Goal: Task Accomplishment & Management: Complete application form

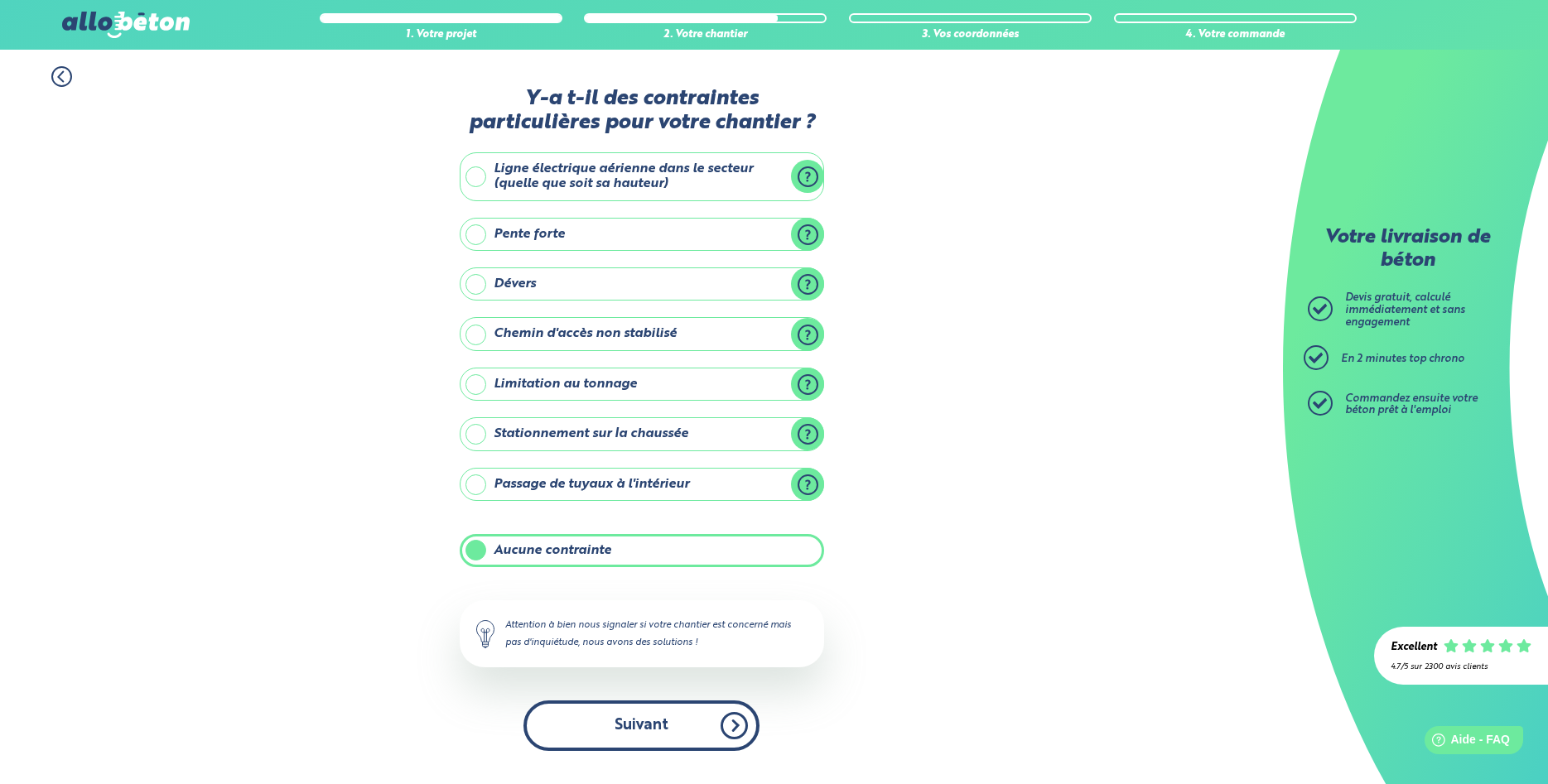
click at [641, 729] on button "Suivant" at bounding box center [641, 726] width 236 height 51
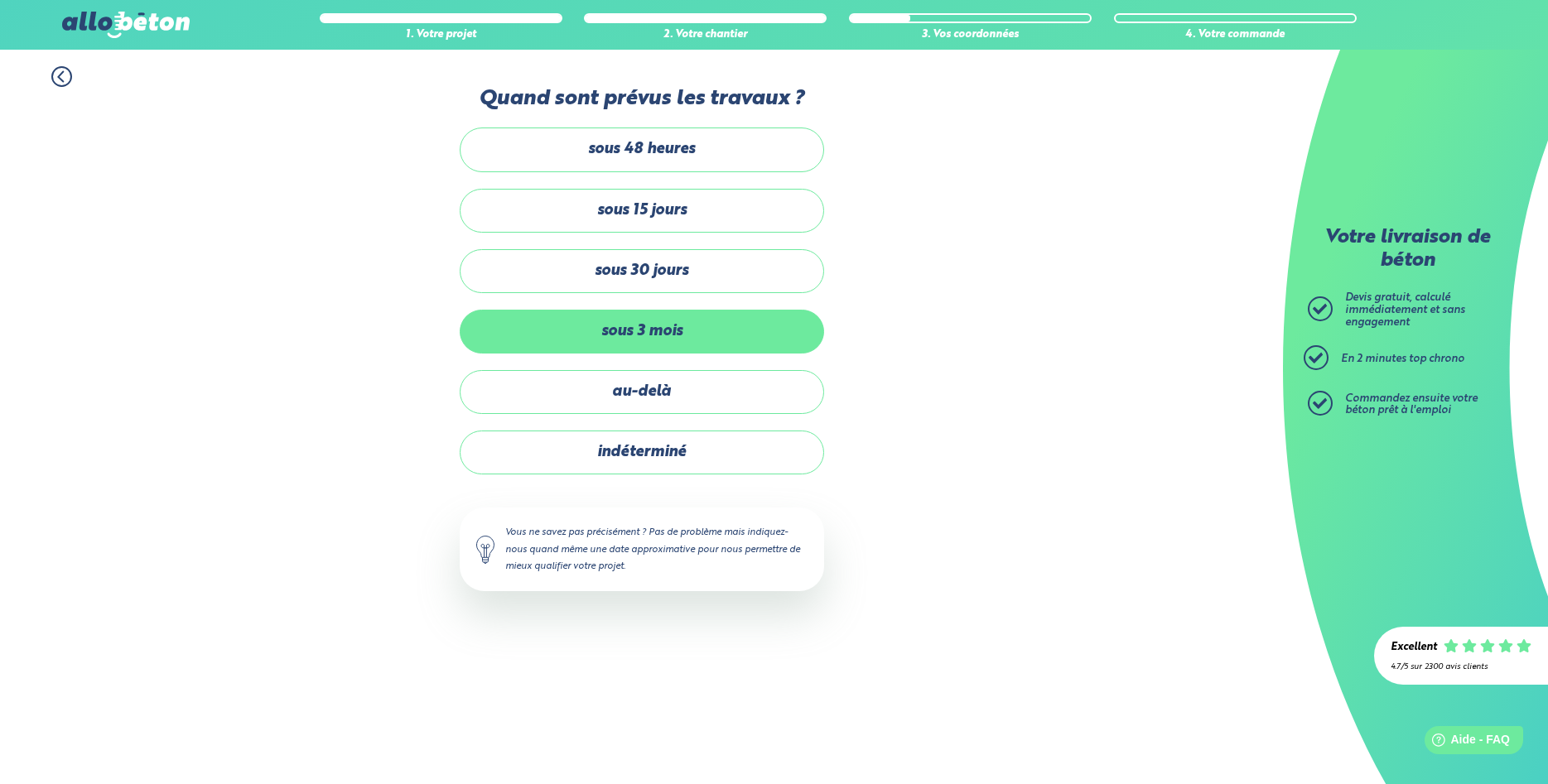
click at [669, 330] on label "sous 3 mois" at bounding box center [641, 331] width 364 height 44
click at [0, 0] on input "sous 3 mois" at bounding box center [0, 0] width 0 height 0
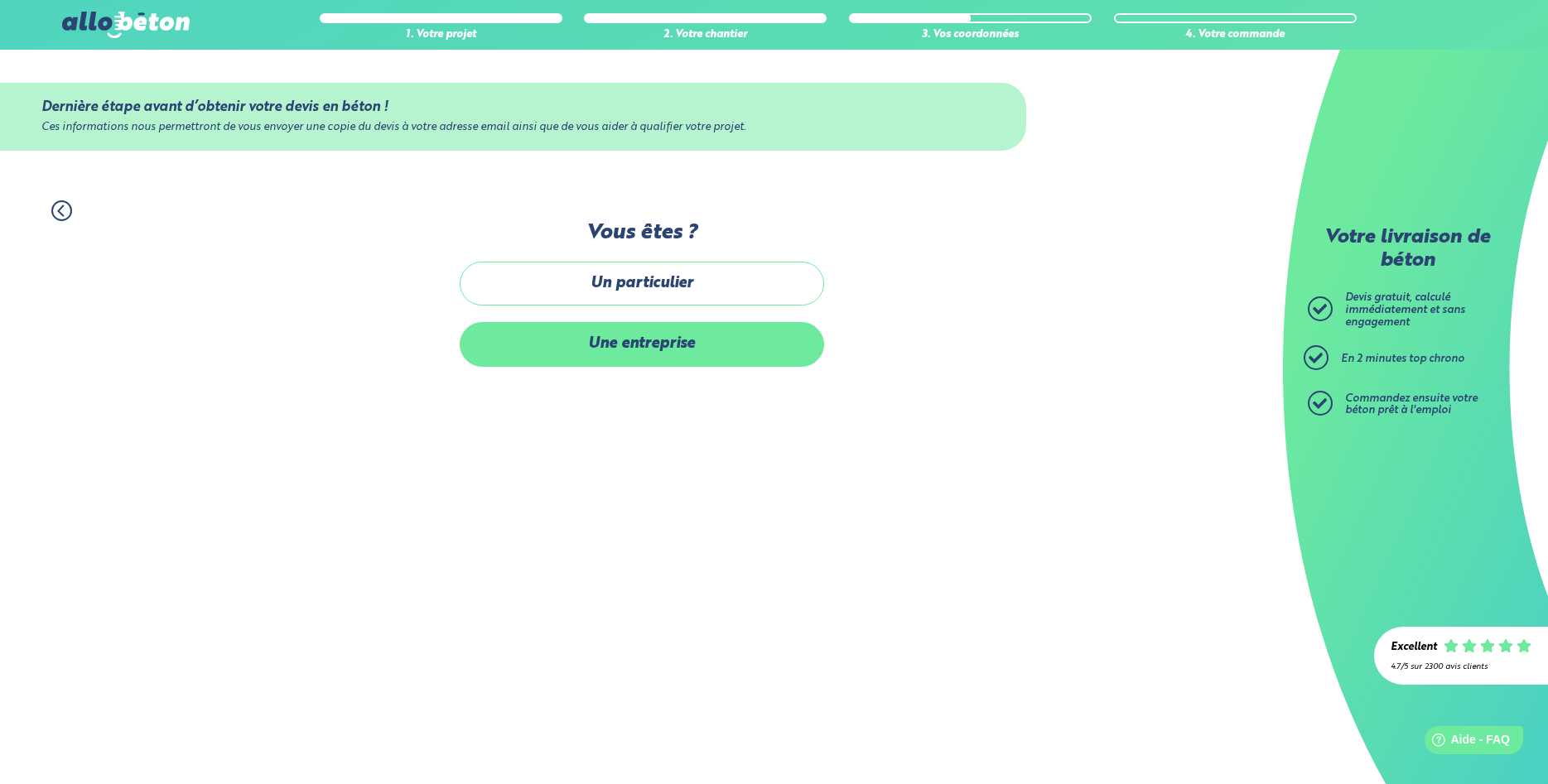
click at [648, 346] on label "Une entreprise" at bounding box center [641, 344] width 364 height 44
click at [0, 0] on input "Une entreprise" at bounding box center [0, 0] width 0 height 0
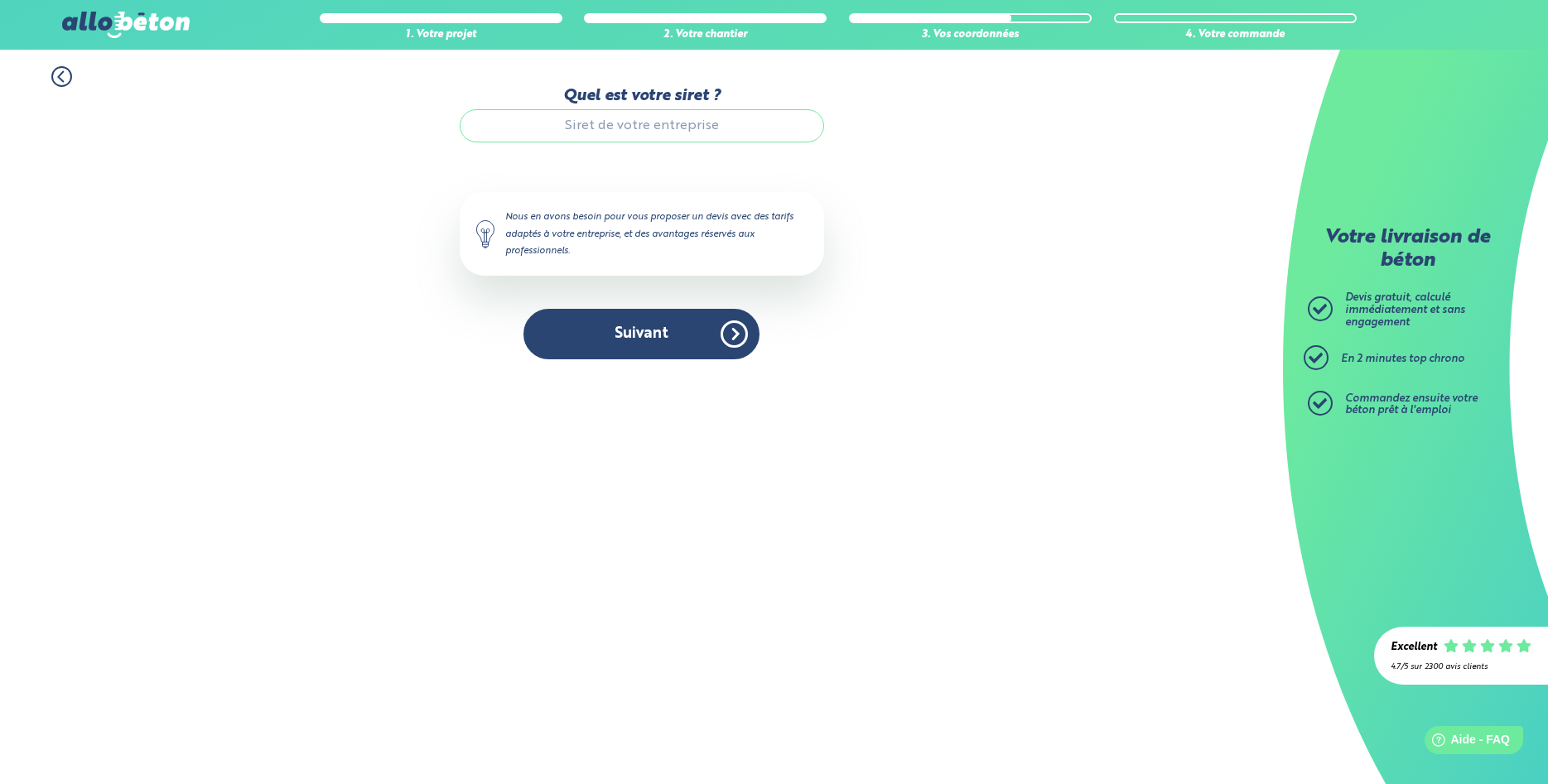
click at [643, 131] on input "Quel est votre siret ?" at bounding box center [641, 125] width 364 height 33
click at [628, 334] on button "Suivant" at bounding box center [641, 334] width 236 height 51
click at [642, 334] on button "Suivant" at bounding box center [641, 334] width 236 height 51
click at [675, 126] on input "97834836500013" at bounding box center [641, 125] width 364 height 33
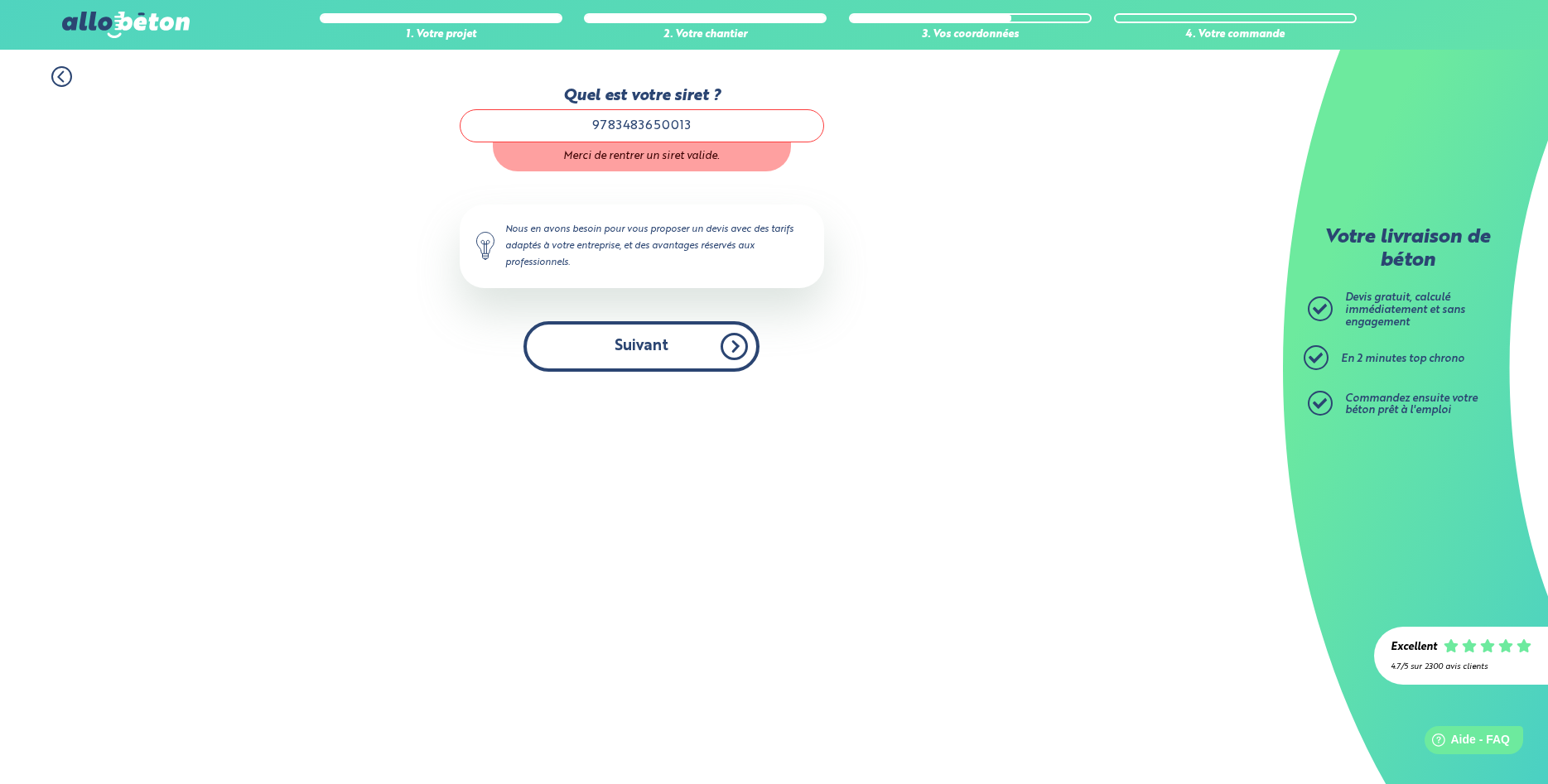
click at [637, 333] on button "Suivant" at bounding box center [641, 347] width 236 height 51
click at [641, 356] on button "Suivant" at bounding box center [641, 347] width 236 height 51
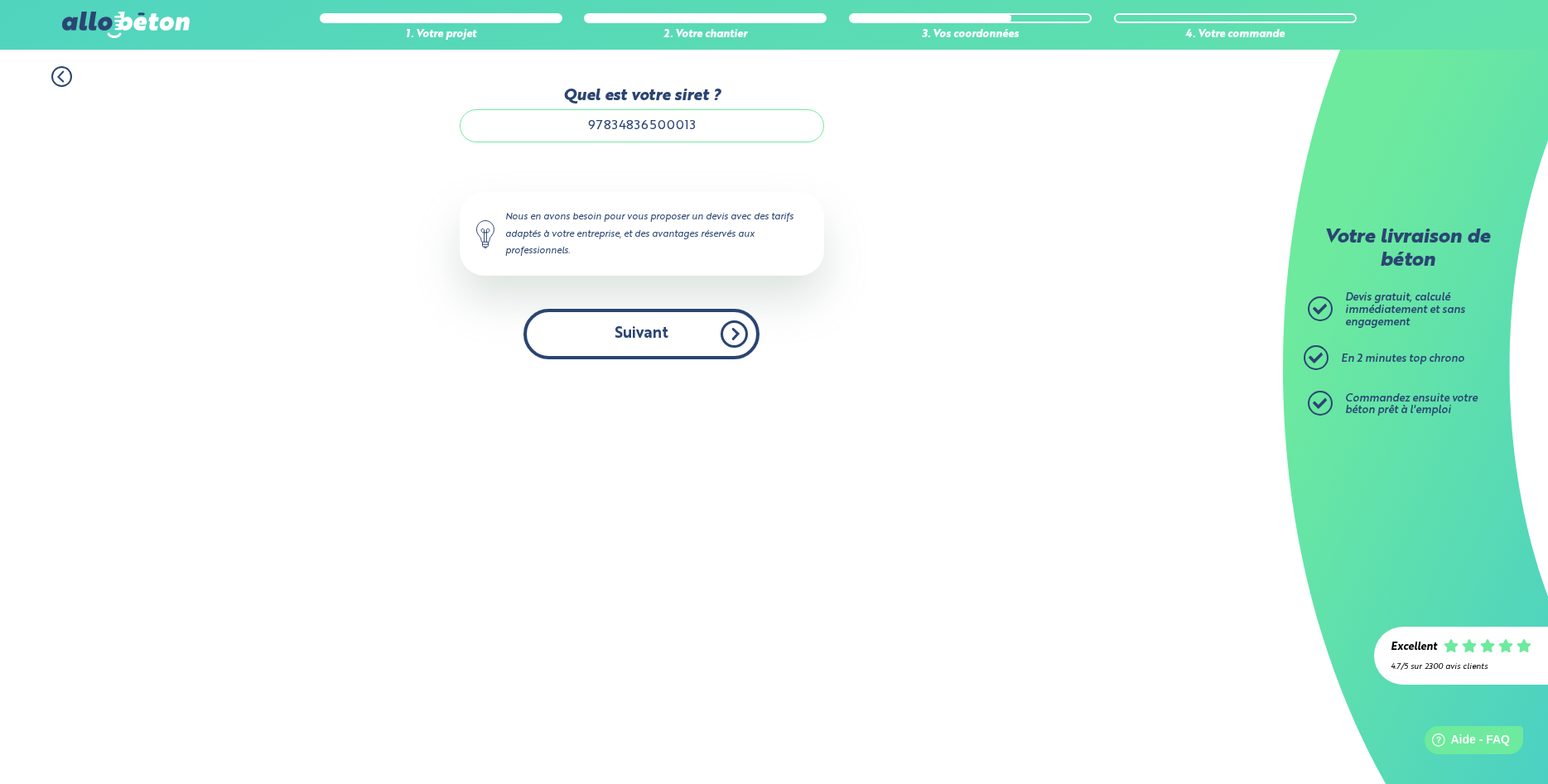
click at [648, 358] on button "Suivant" at bounding box center [641, 334] width 236 height 51
click at [633, 336] on button "Suivant" at bounding box center [641, 334] width 236 height 51
click at [718, 125] on input "97834836500013" at bounding box center [641, 125] width 364 height 33
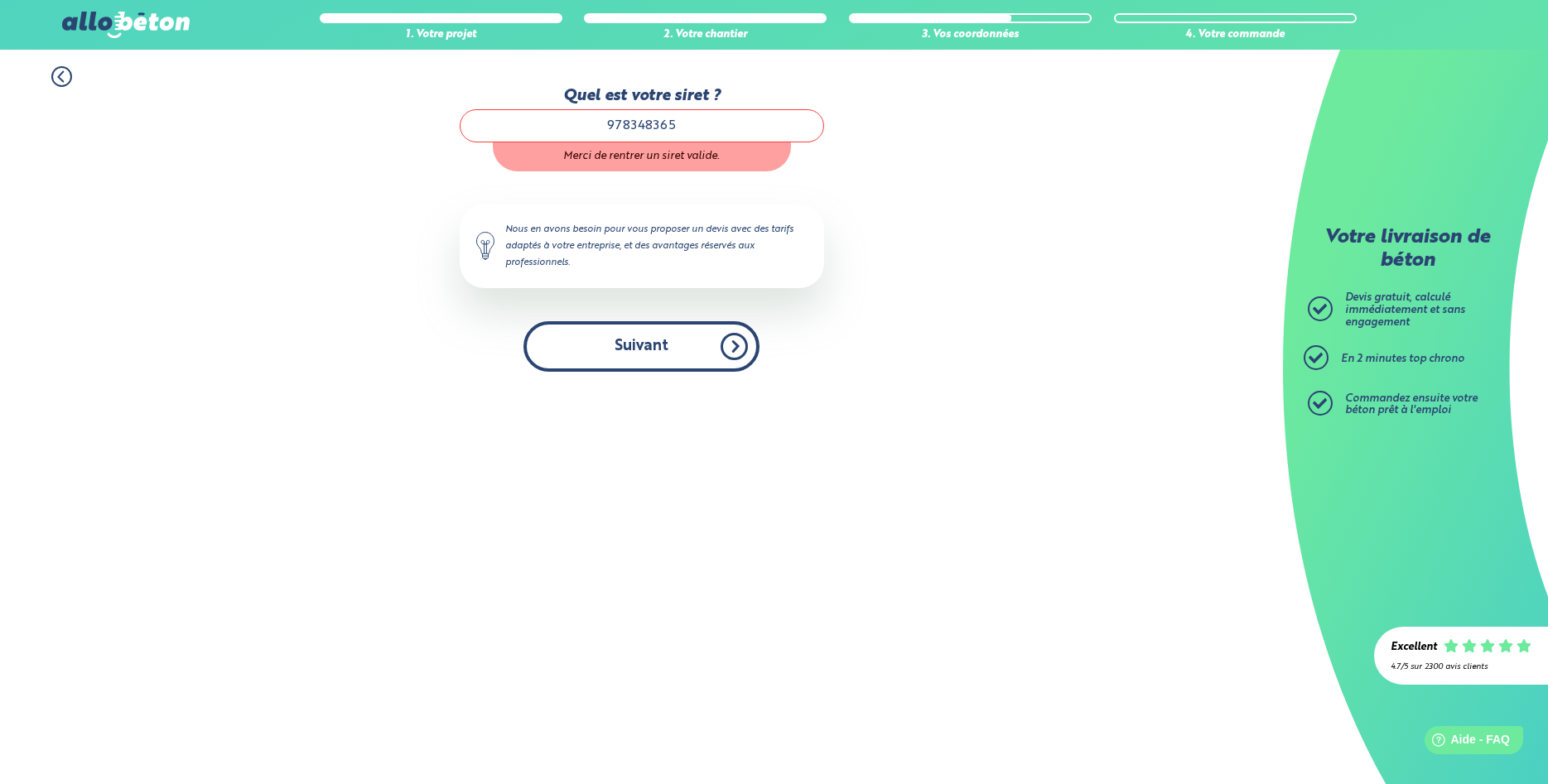
click at [659, 325] on button "Suivant" at bounding box center [641, 347] width 236 height 51
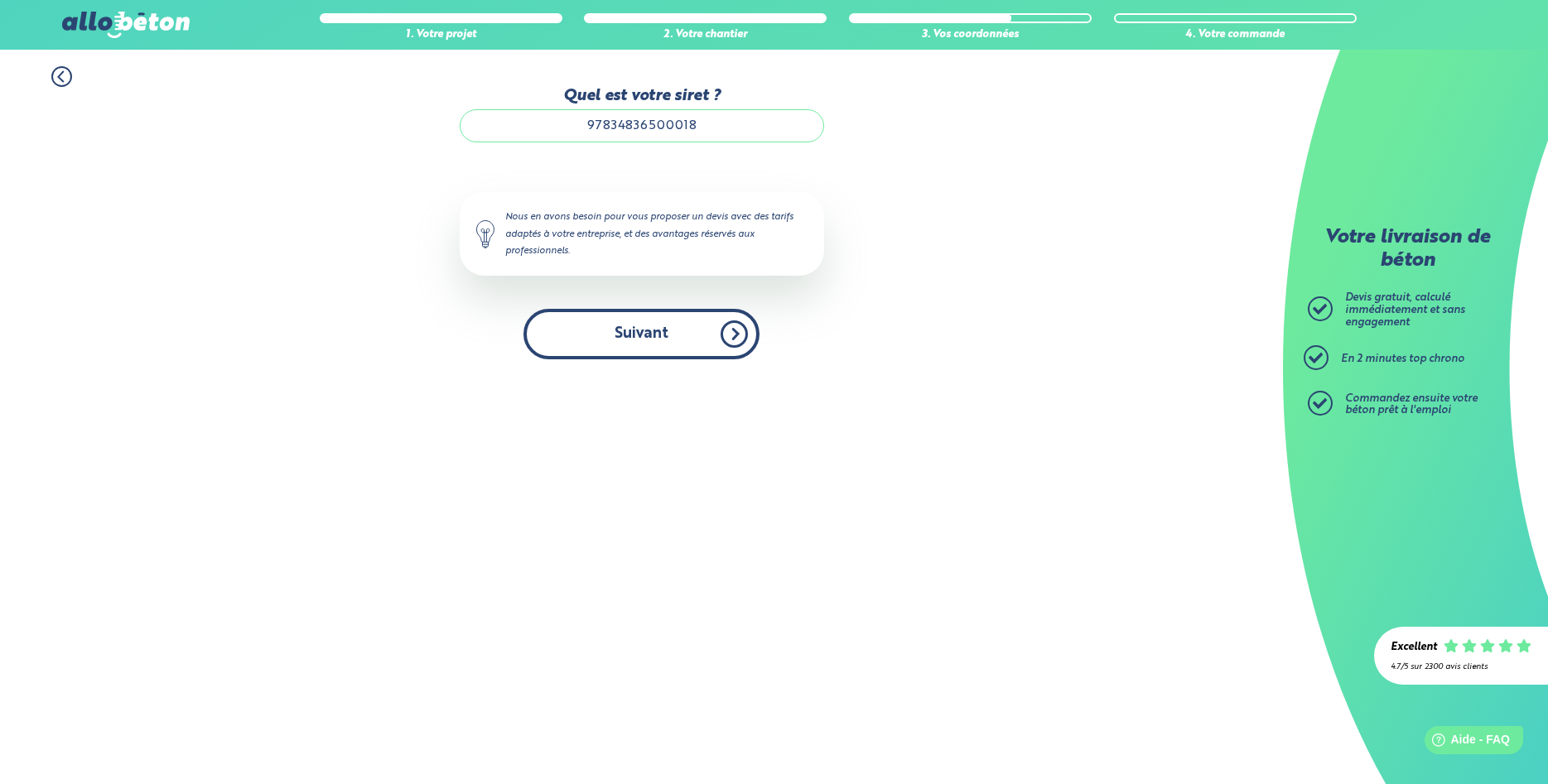
click at [653, 345] on button "Suivant" at bounding box center [641, 334] width 236 height 51
click at [711, 136] on input "97834836500018" at bounding box center [641, 125] width 364 height 33
click at [619, 343] on button "Suivant" at bounding box center [641, 334] width 236 height 51
click at [738, 343] on button "Suivant" at bounding box center [641, 334] width 236 height 51
click at [737, 343] on button "Suivant" at bounding box center [641, 334] width 236 height 51
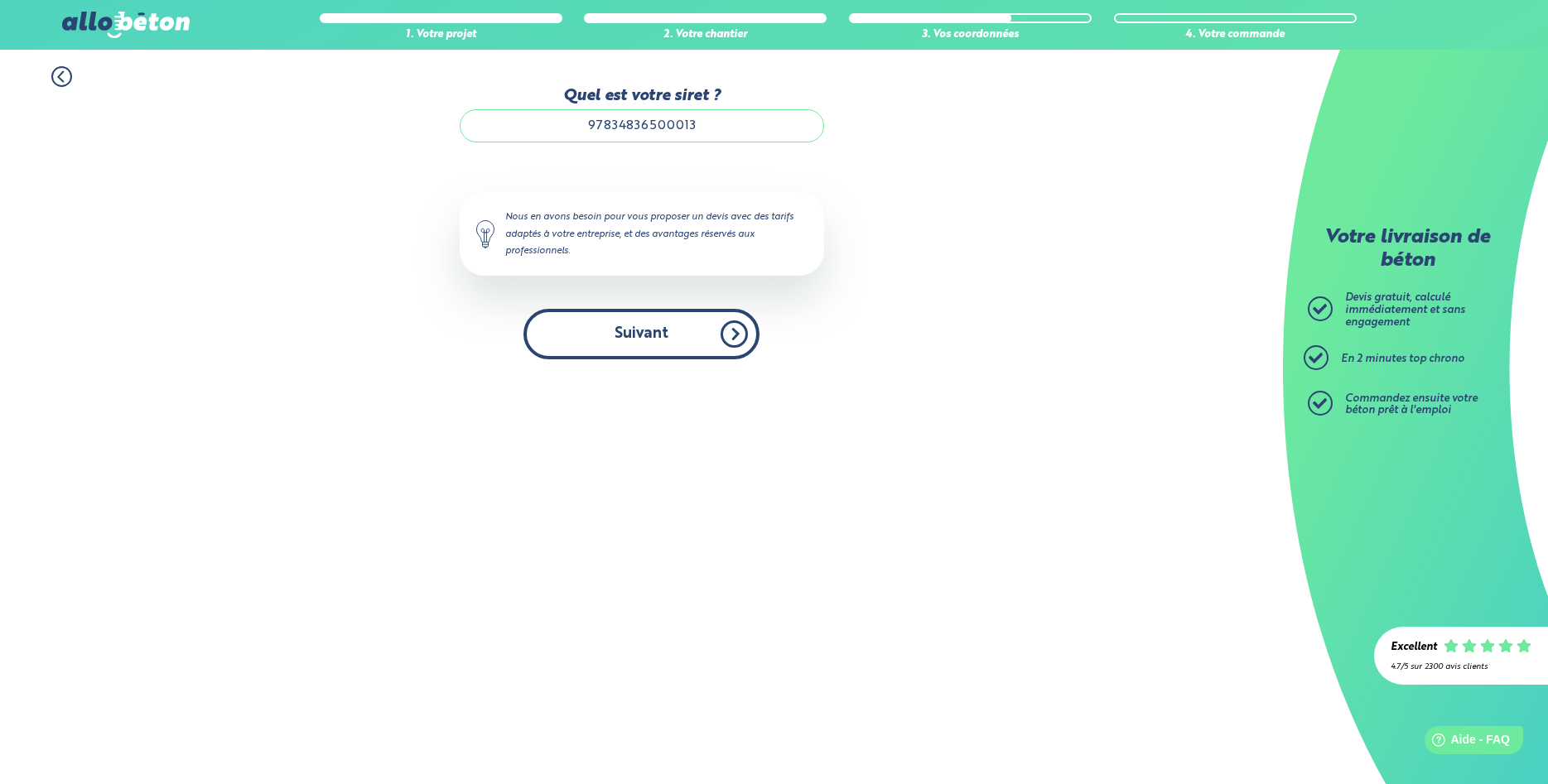
click at [737, 343] on button "Suivant" at bounding box center [641, 334] width 236 height 51
click at [610, 233] on div "Nous en avons besoin pour vous proposer un devis avec des tarifs adaptés à votr…" at bounding box center [641, 233] width 364 height 83
click at [610, 131] on input "97834836500013" at bounding box center [641, 125] width 364 height 33
click at [636, 133] on input "978 34836500013" at bounding box center [641, 125] width 364 height 33
click at [658, 131] on input "978 348 36500013" at bounding box center [641, 125] width 364 height 33
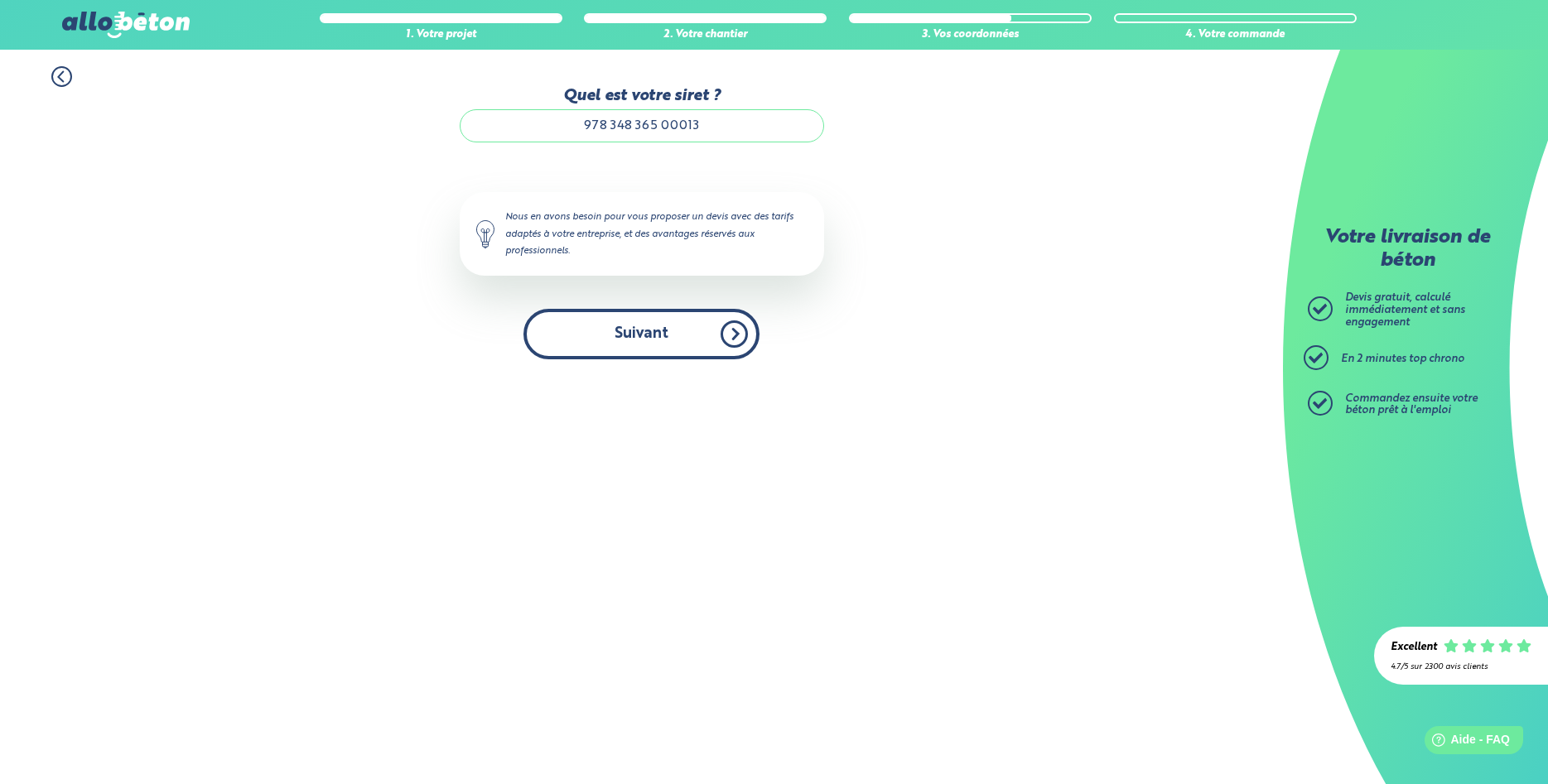
click at [645, 336] on button "Suivant" at bounding box center [641, 334] width 236 height 51
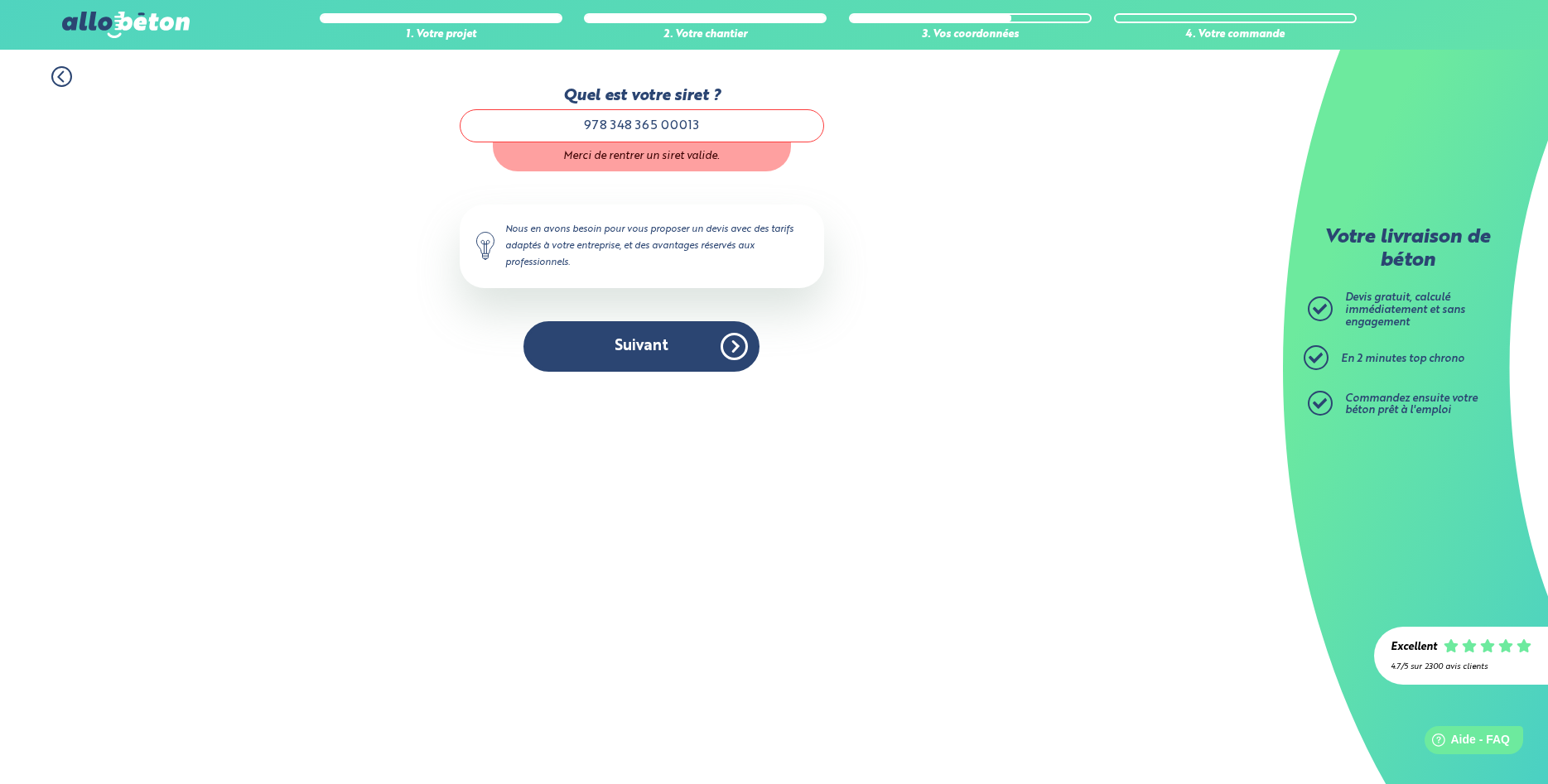
click at [715, 132] on input "978 348 365 00013" at bounding box center [641, 125] width 364 height 33
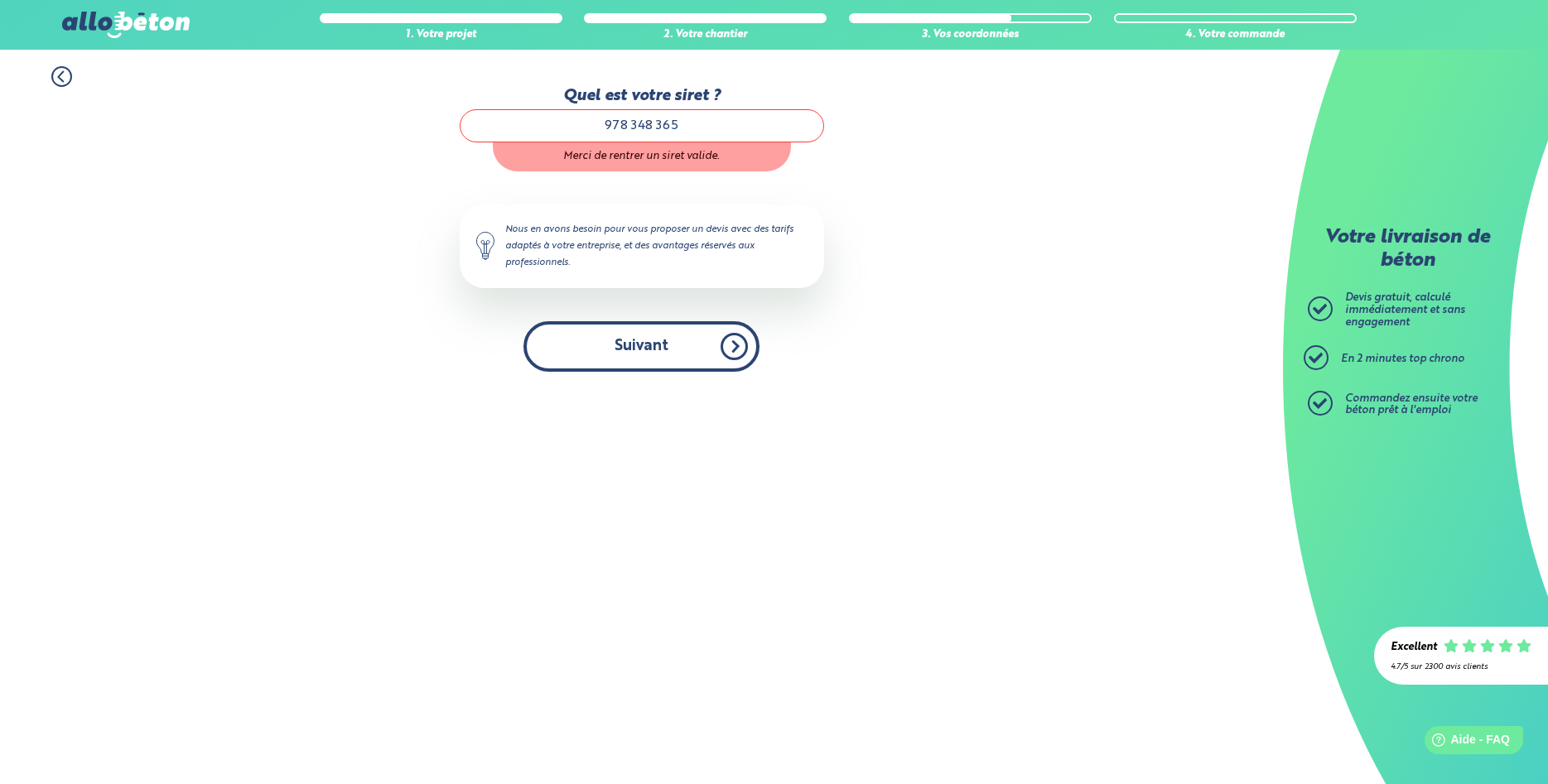
type input "978 348 365"
click at [647, 349] on button "Suivant" at bounding box center [641, 347] width 236 height 51
click at [664, 365] on button "Suivant" at bounding box center [641, 347] width 236 height 51
click at [664, 358] on button "Suivant" at bounding box center [641, 347] width 236 height 51
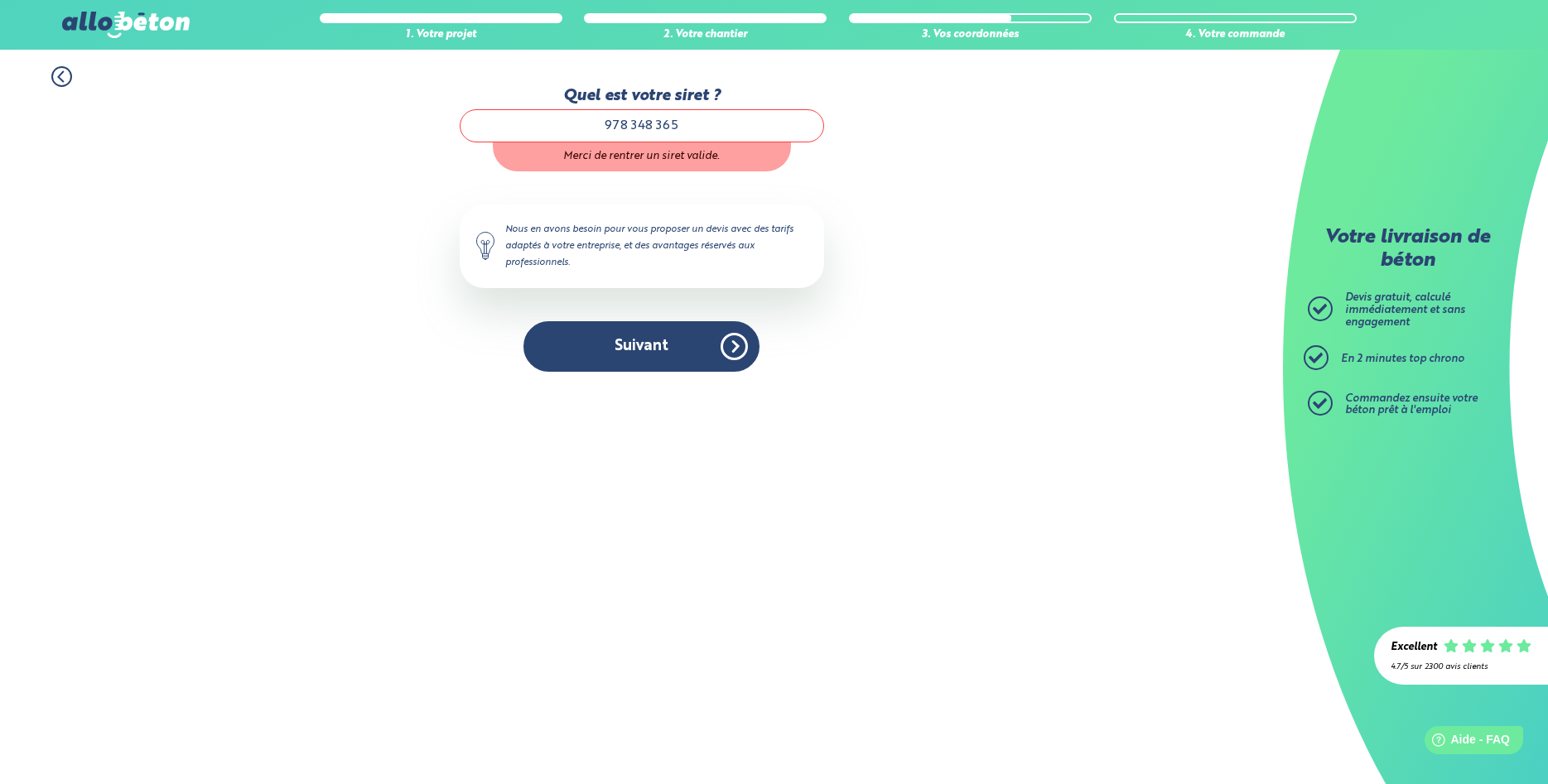
click at [634, 124] on input "978 348 365" at bounding box center [641, 125] width 364 height 33
drag, startPoint x: 688, startPoint y: 133, endPoint x: 542, endPoint y: 119, distance: 146.7
click at [542, 119] on input "978 348 365" at bounding box center [641, 125] width 364 height 33
click at [681, 124] on input "9783483650013" at bounding box center [641, 125] width 364 height 33
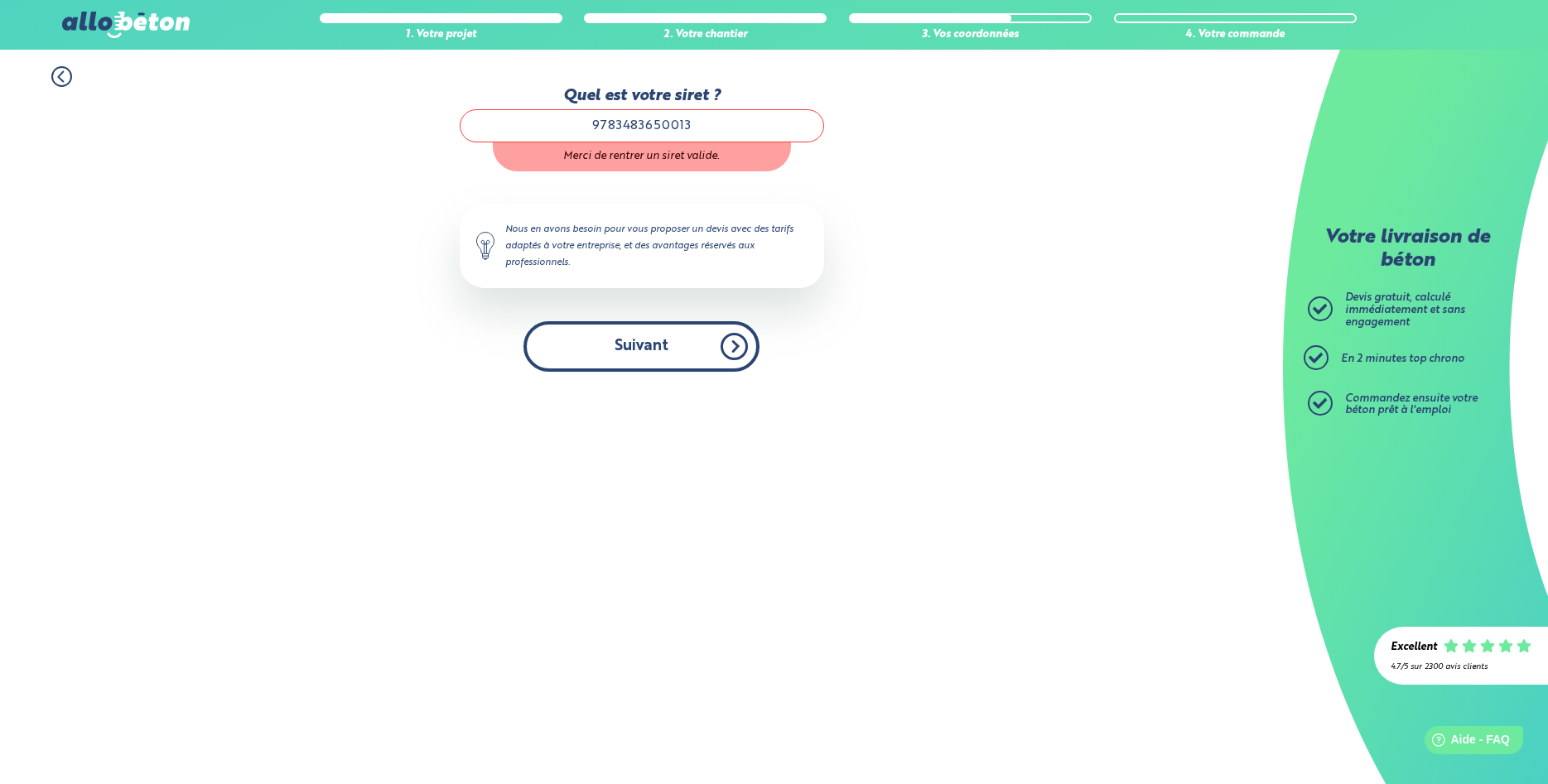
click at [674, 343] on button "Suivant" at bounding box center [641, 347] width 236 height 51
click at [674, 345] on button "Suivant" at bounding box center [641, 347] width 236 height 51
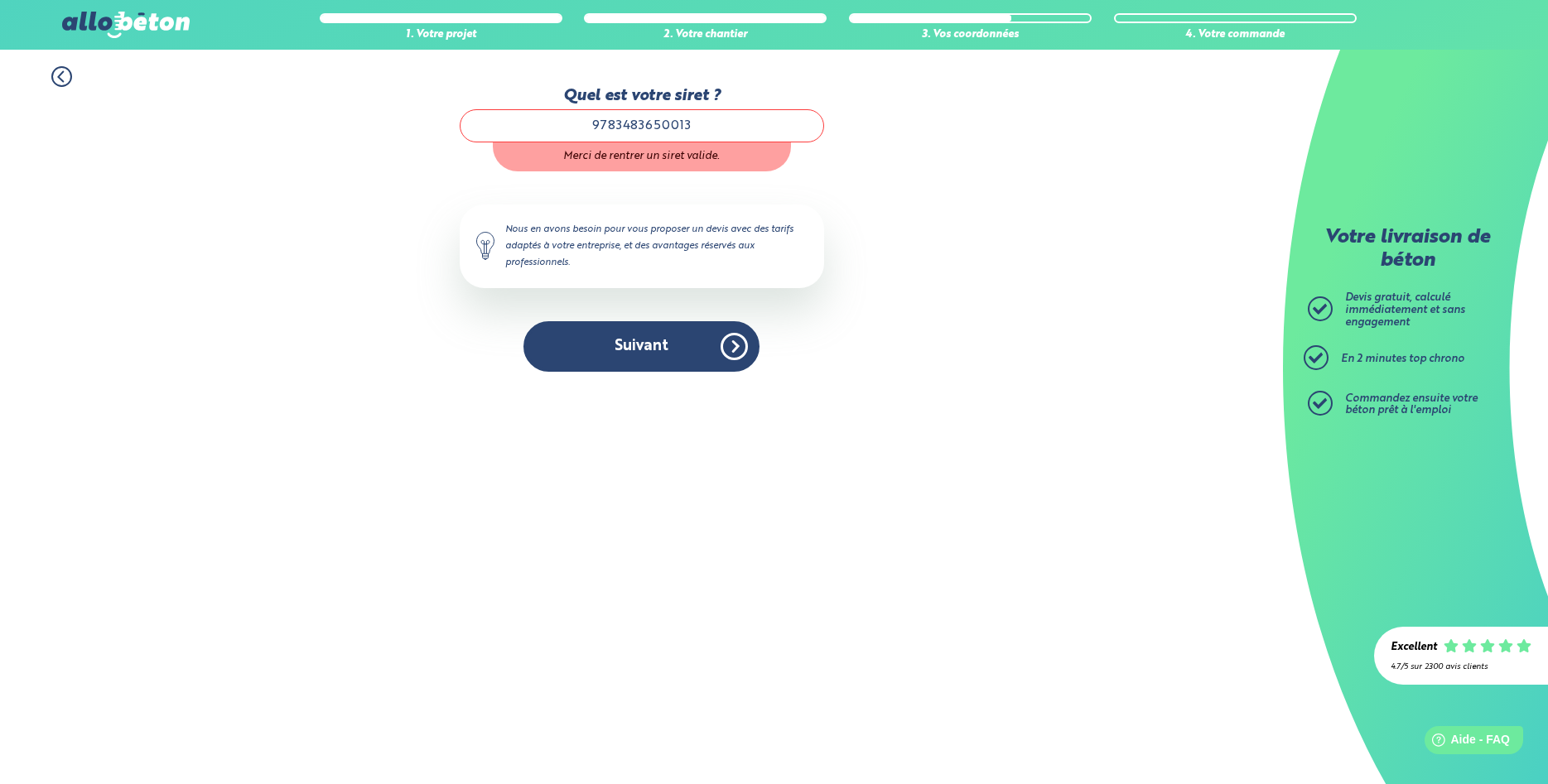
click at [571, 130] on input "9783483650013" at bounding box center [641, 125] width 364 height 33
type input "3"
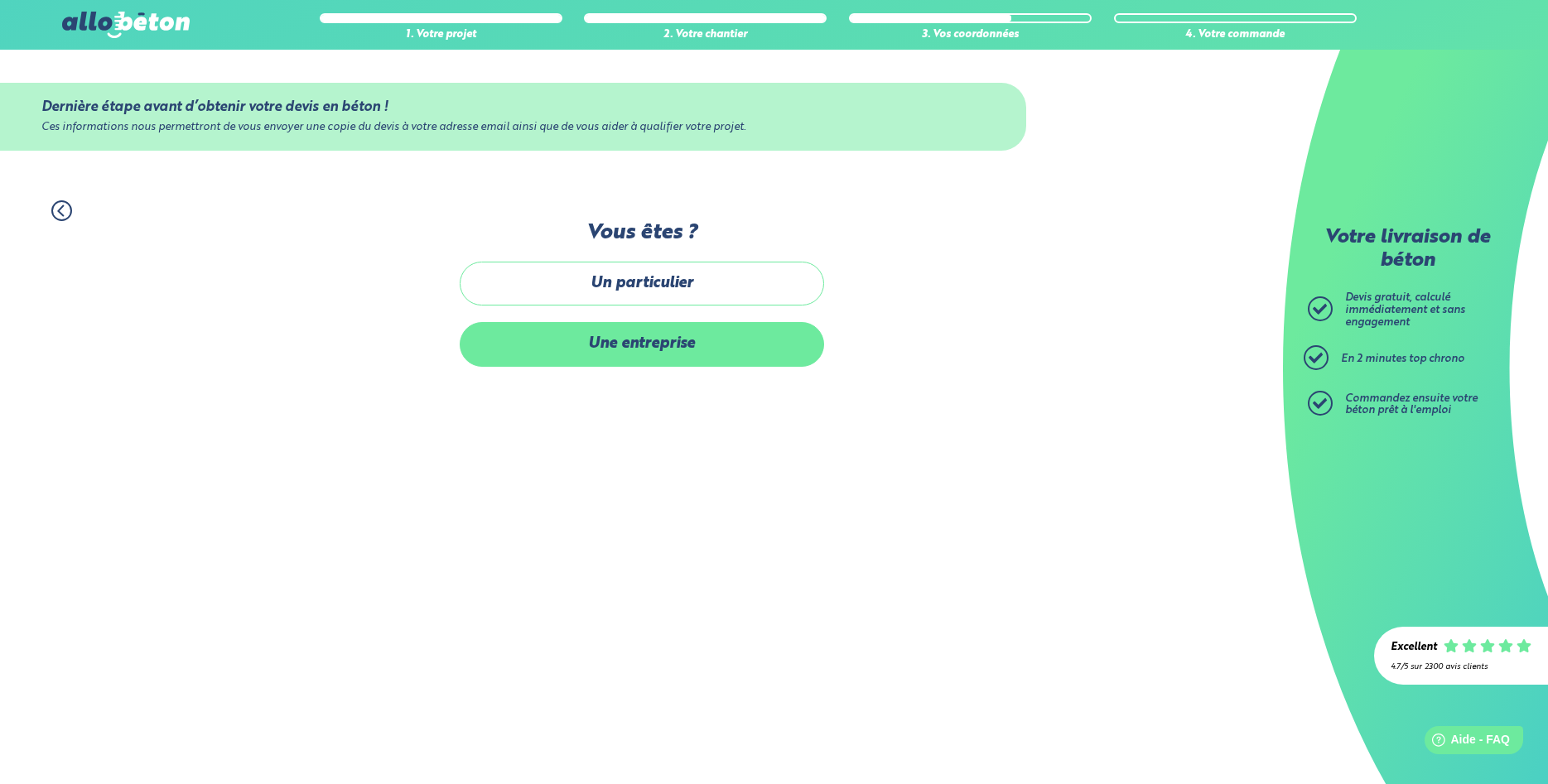
click at [616, 348] on label "Une entreprise" at bounding box center [641, 344] width 364 height 44
click at [0, 0] on input "Une entreprise" at bounding box center [0, 0] width 0 height 0
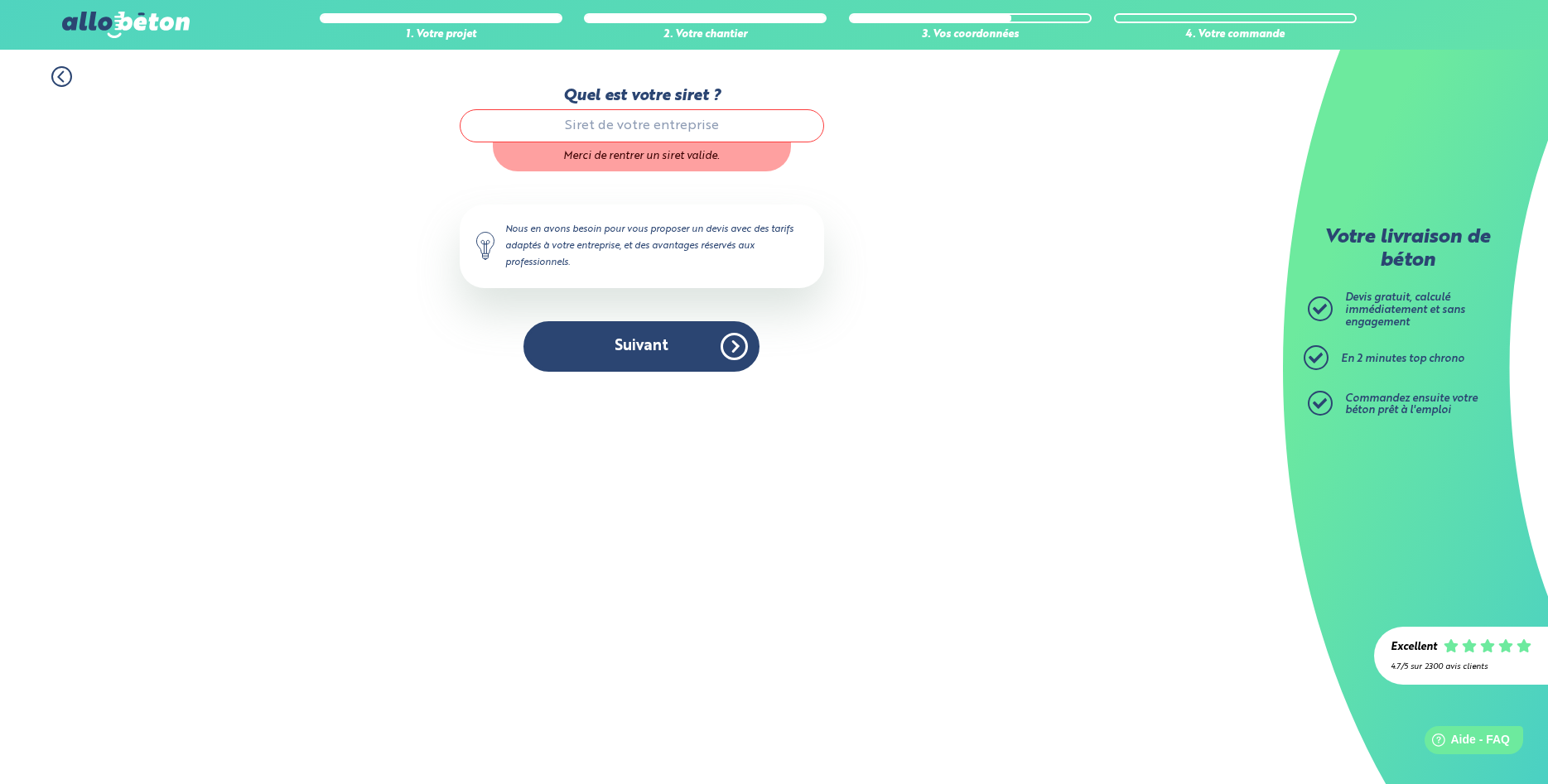
click at [604, 131] on input "Quel est votre siret ?" at bounding box center [641, 125] width 364 height 33
paste input "978 348 365"
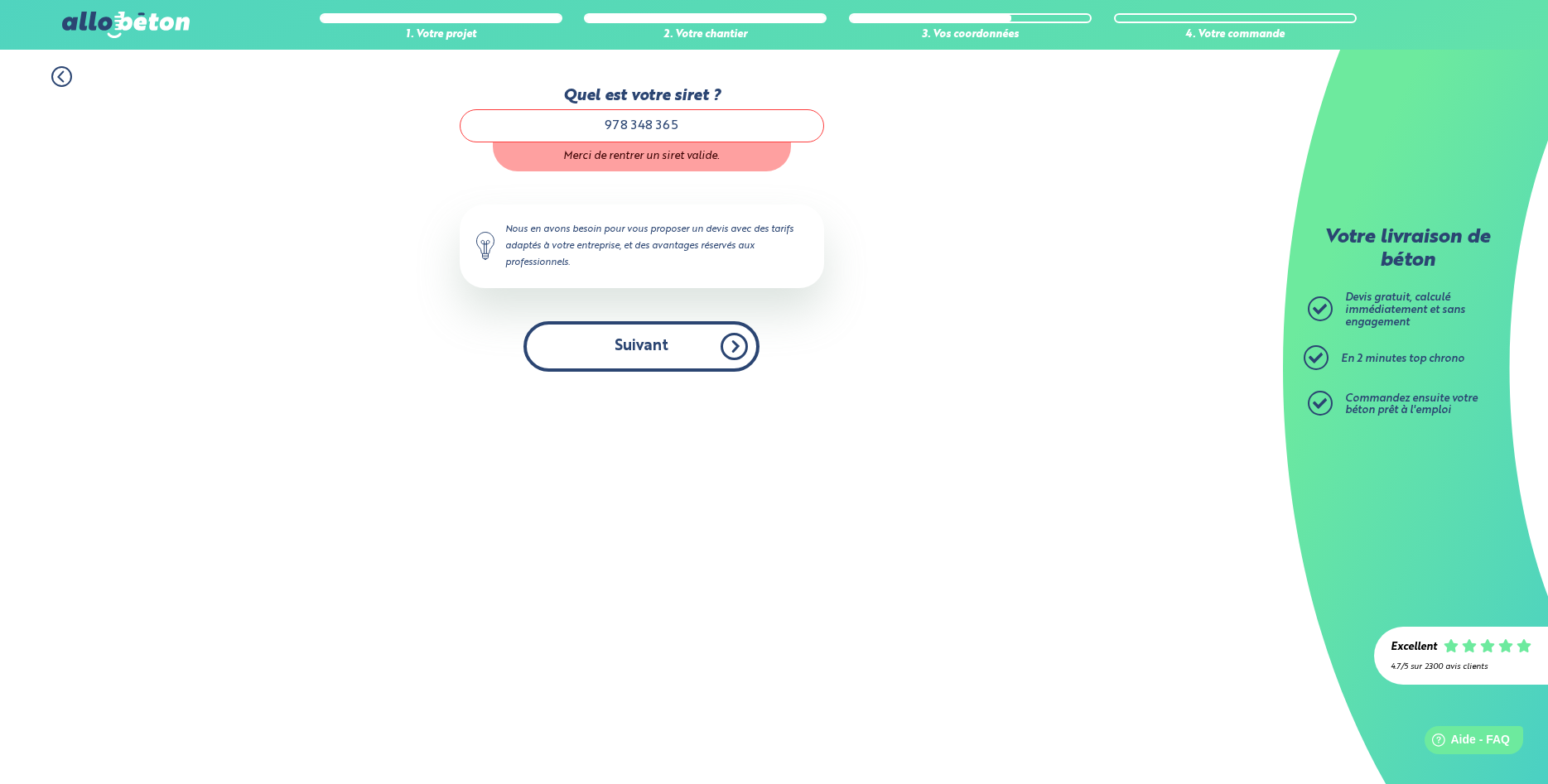
click at [664, 355] on button "Suivant" at bounding box center [641, 347] width 236 height 51
click at [664, 350] on button "Suivant" at bounding box center [641, 347] width 236 height 51
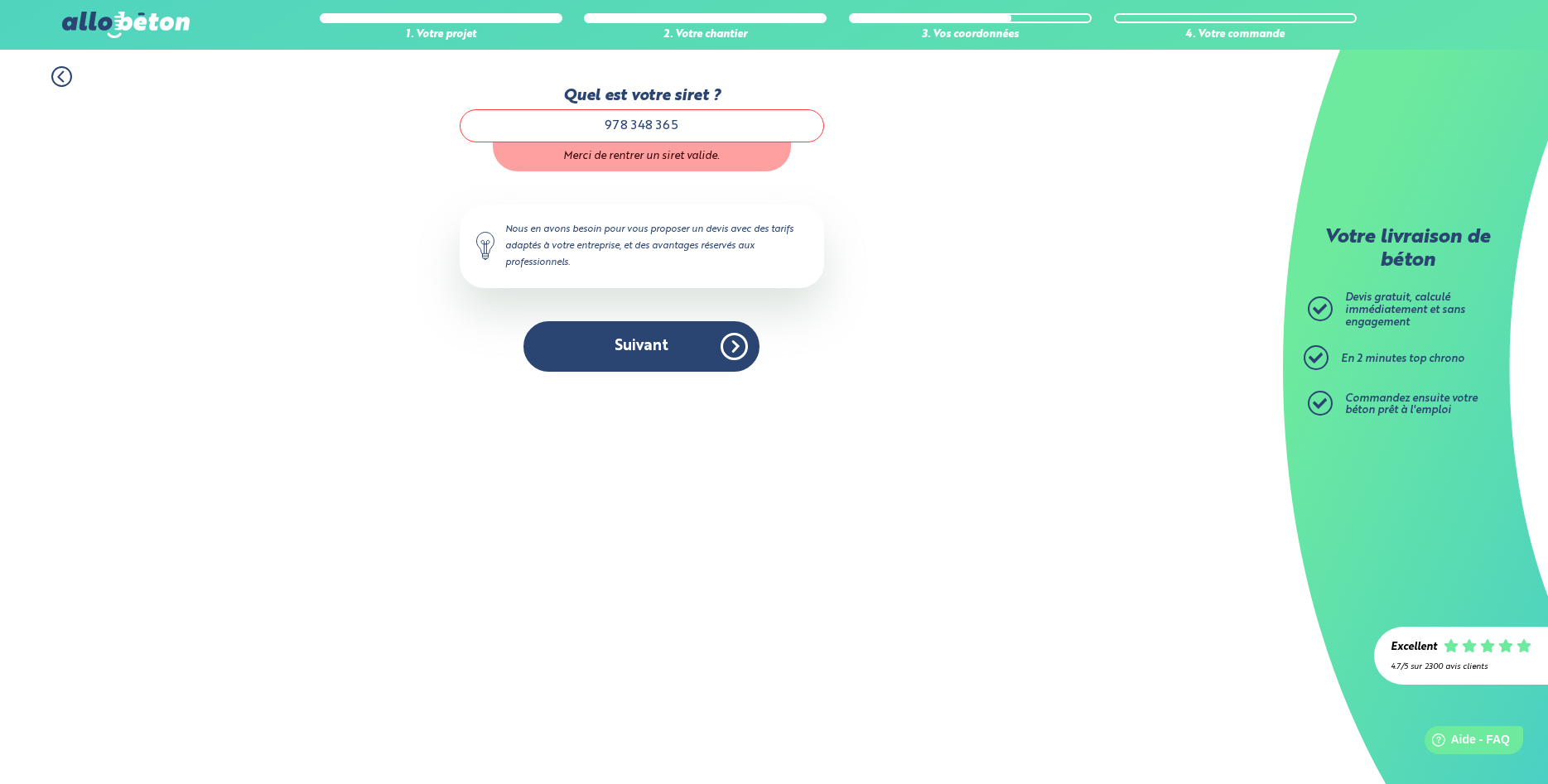
click at [714, 123] on input "978 348 365" at bounding box center [641, 125] width 364 height 33
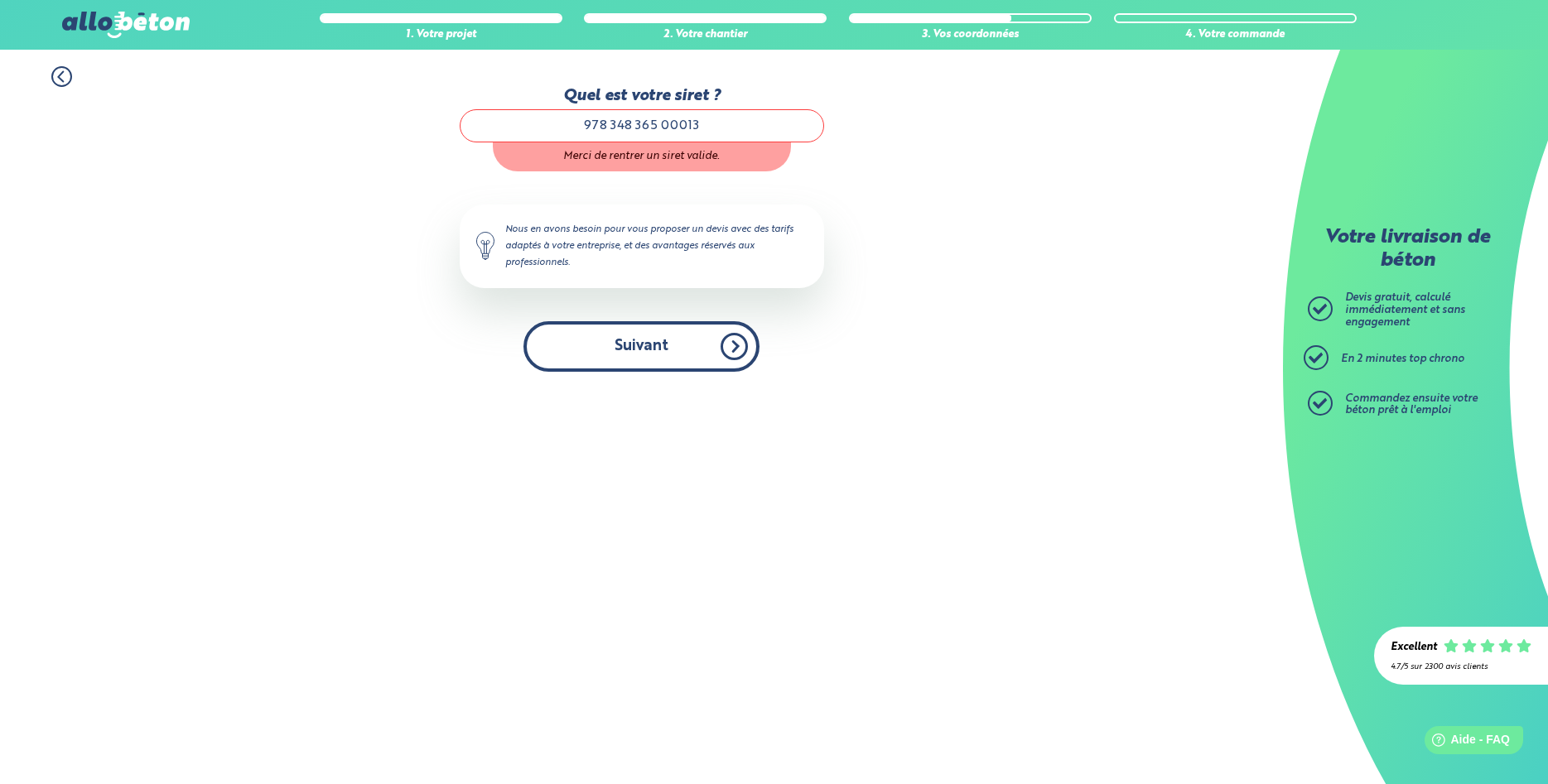
click at [686, 359] on button "Suivant" at bounding box center [641, 347] width 236 height 51
click at [714, 347] on button "Suivant" at bounding box center [641, 347] width 236 height 51
click at [715, 346] on button "Suivant" at bounding box center [641, 347] width 236 height 51
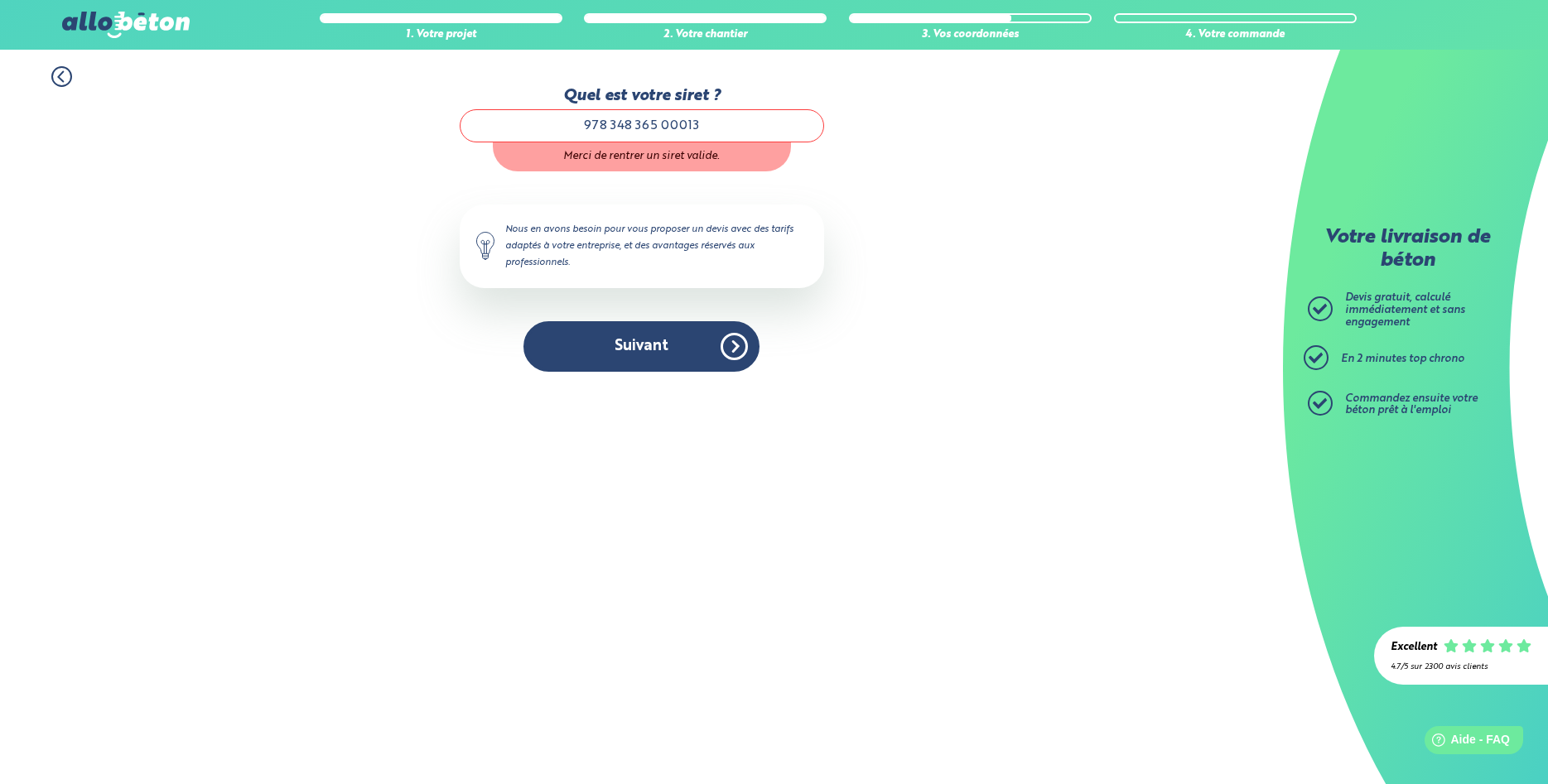
click at [664, 125] on input "978 348 365 00013" at bounding box center [641, 125] width 364 height 33
drag, startPoint x: 659, startPoint y: 339, endPoint x: 643, endPoint y: 250, distance: 90.4
click at [659, 339] on button "Suivant" at bounding box center [641, 347] width 236 height 51
click at [639, 130] on input "978 348 36500013" at bounding box center [641, 125] width 364 height 33
drag, startPoint x: 659, startPoint y: 350, endPoint x: 649, endPoint y: 274, distance: 76.7
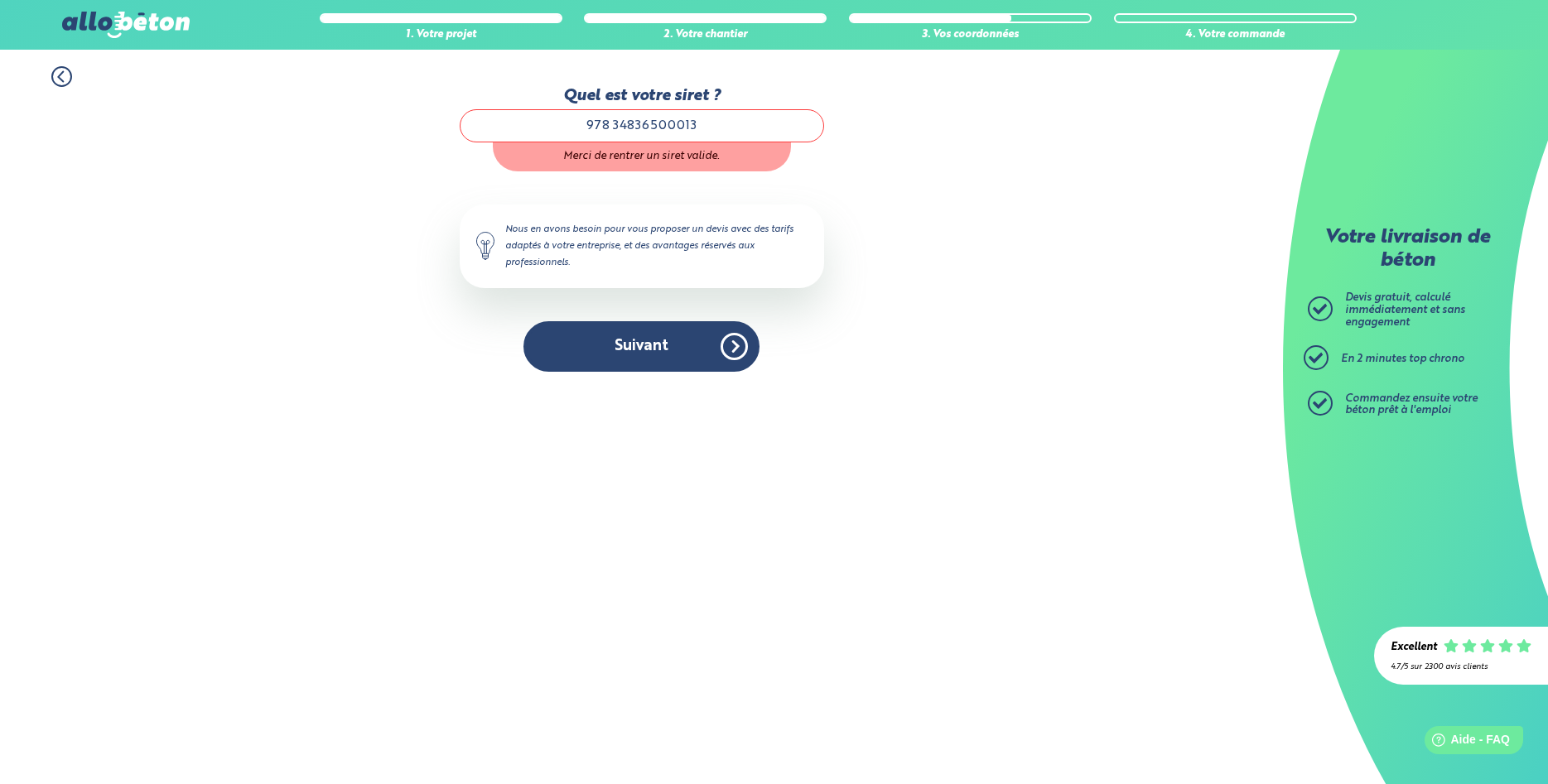
click at [659, 349] on button "Suivant" at bounding box center [641, 347] width 236 height 51
drag, startPoint x: 615, startPoint y: 132, endPoint x: 632, endPoint y: 141, distance: 19.2
click at [615, 130] on input "978 34836500013" at bounding box center [641, 125] width 364 height 33
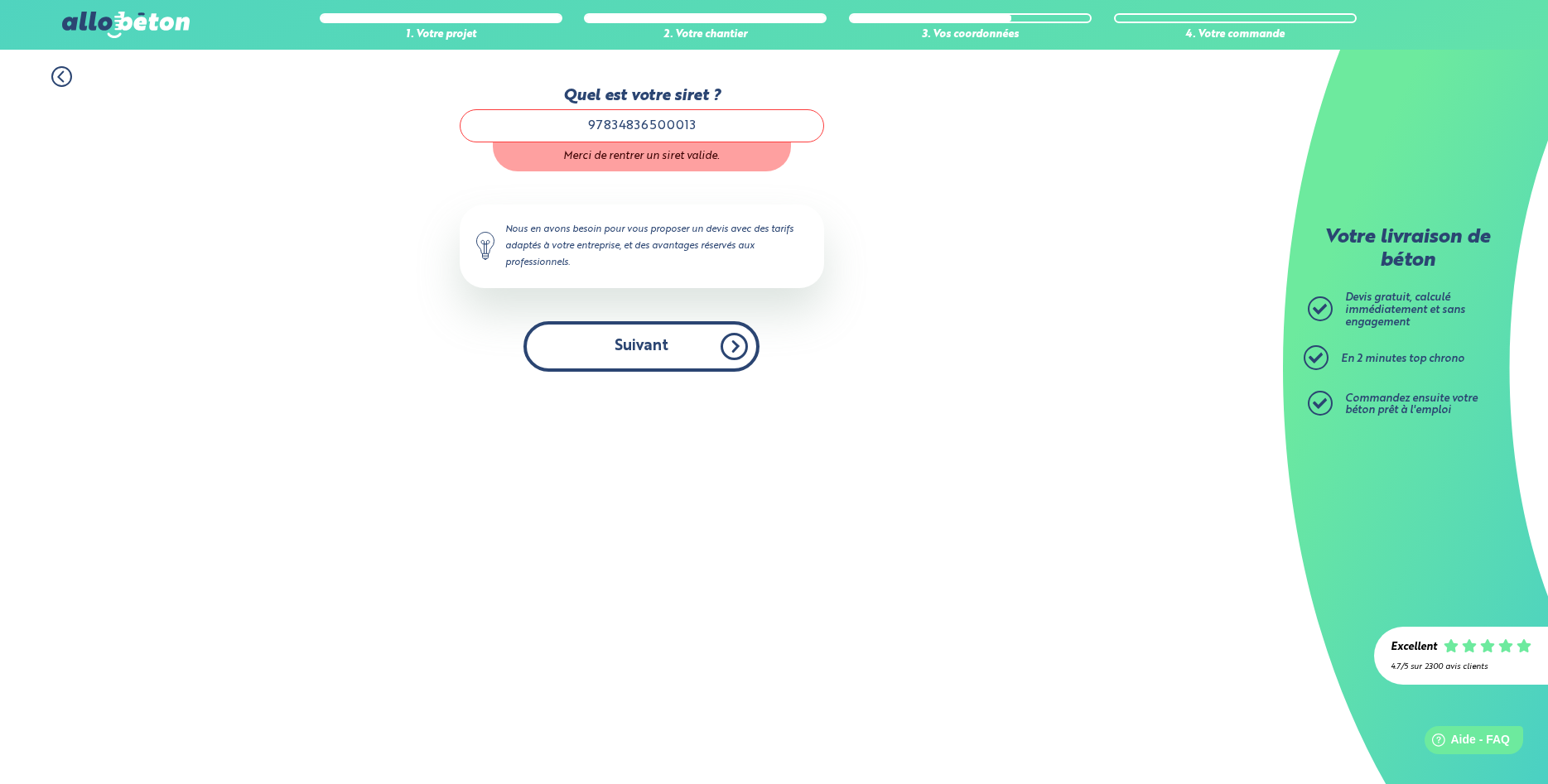
type input "97834836500013"
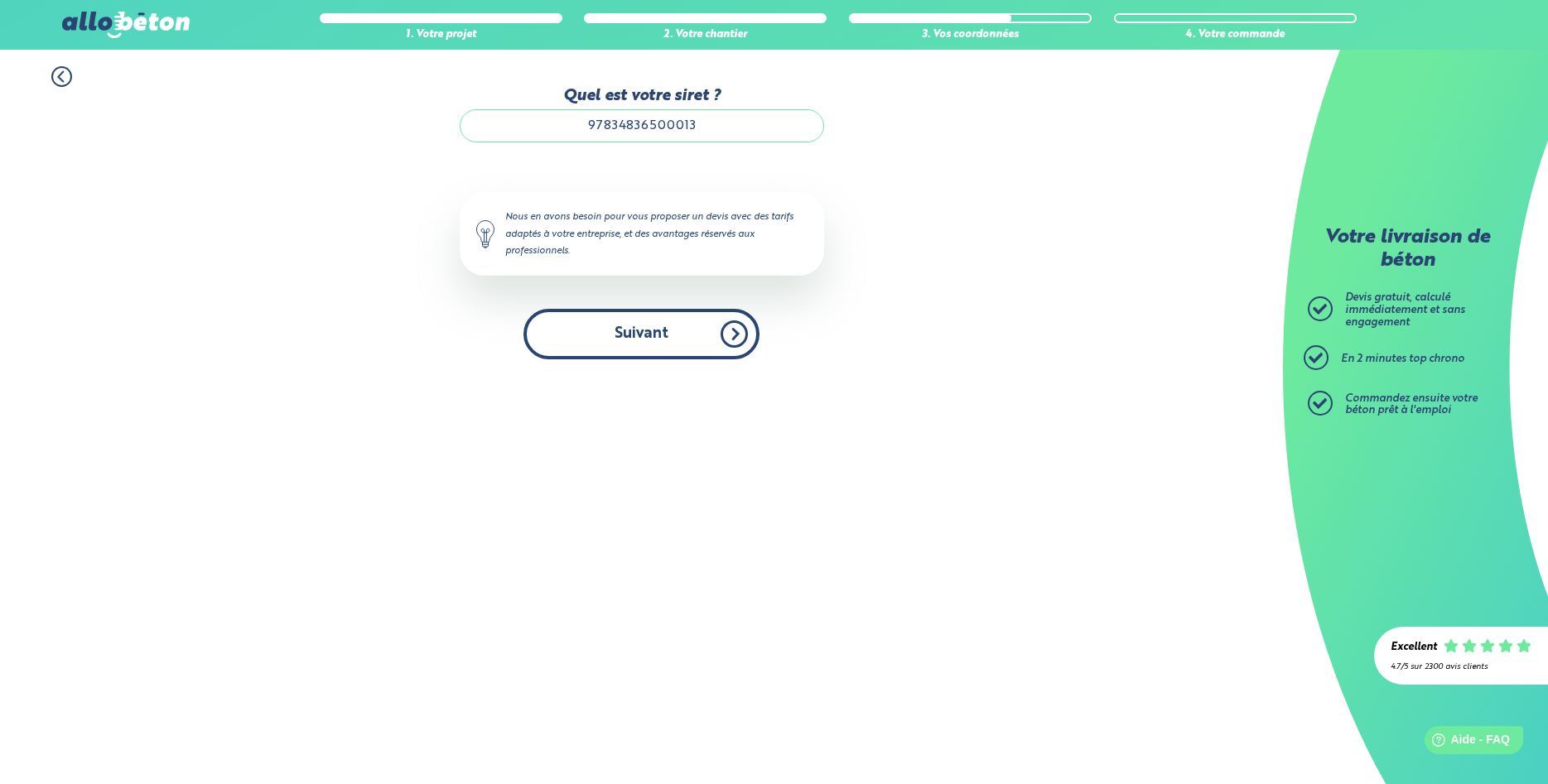
click at [649, 347] on button "Suivant" at bounding box center [641, 334] width 236 height 51
click at [700, 344] on button "Suivant" at bounding box center [641, 334] width 236 height 51
click at [740, 344] on button "Suivant" at bounding box center [641, 334] width 236 height 51
click at [740, 344] on button "Suivant" at bounding box center [641, 334] width 236 height 51
click at [739, 344] on button "Suivant" at bounding box center [641, 334] width 236 height 51
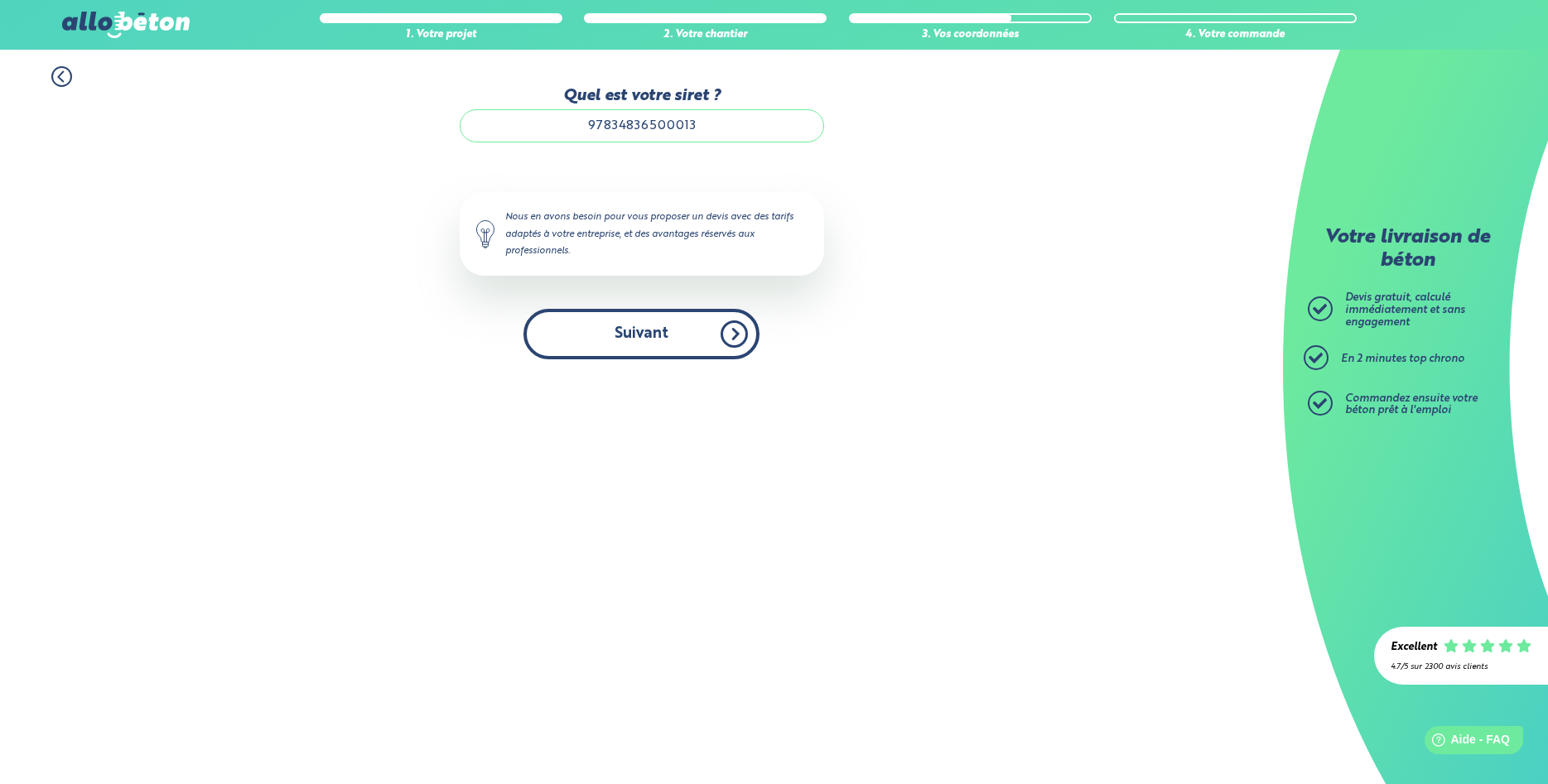
click at [739, 344] on button "Suivant" at bounding box center [641, 334] width 236 height 51
click at [732, 330] on button "Suivant" at bounding box center [641, 334] width 236 height 51
click at [640, 326] on button "Suivant" at bounding box center [641, 334] width 236 height 51
click at [639, 326] on button "Suivant" at bounding box center [641, 334] width 236 height 51
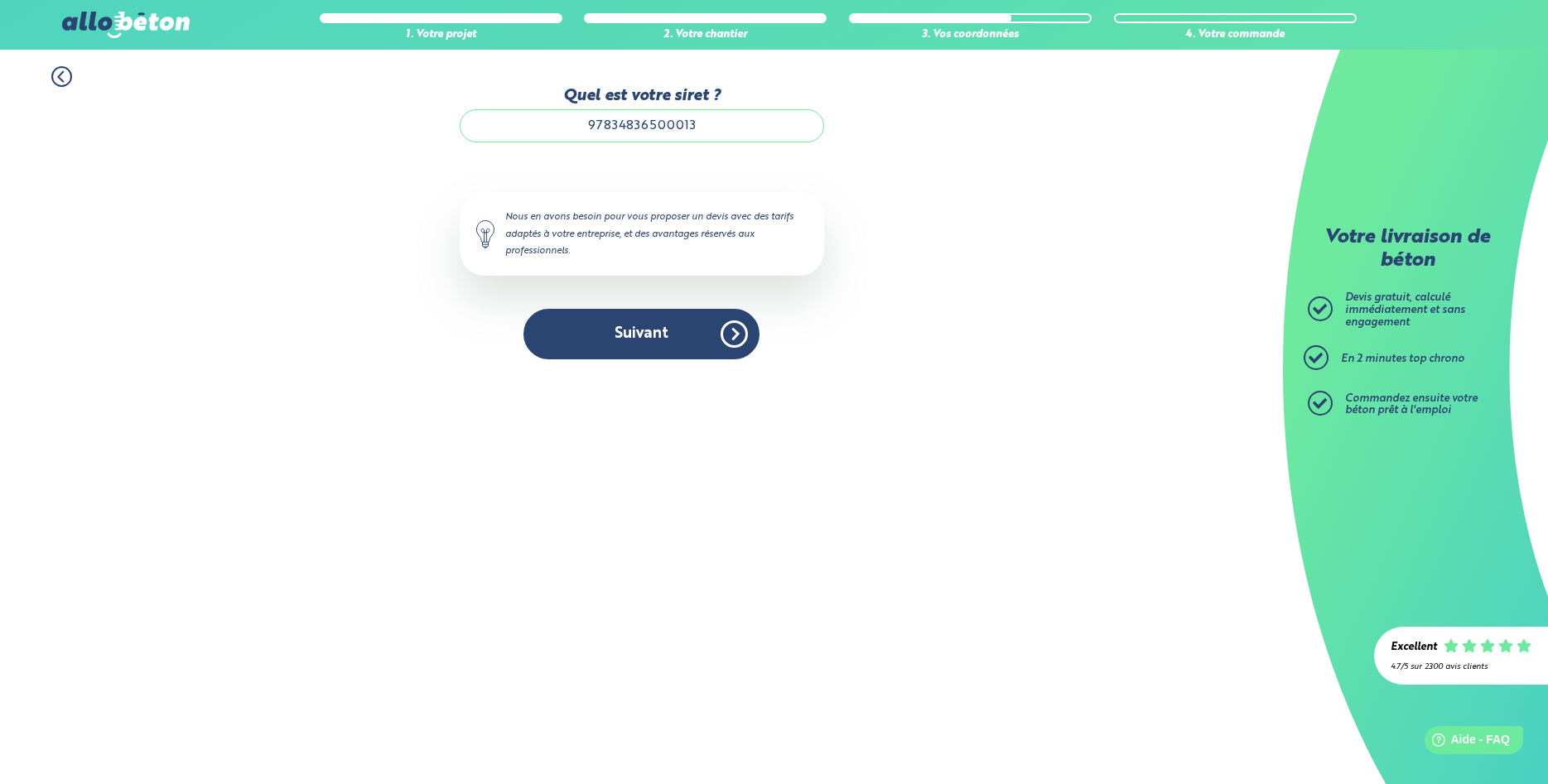
click at [57, 71] on icon at bounding box center [61, 76] width 20 height 20
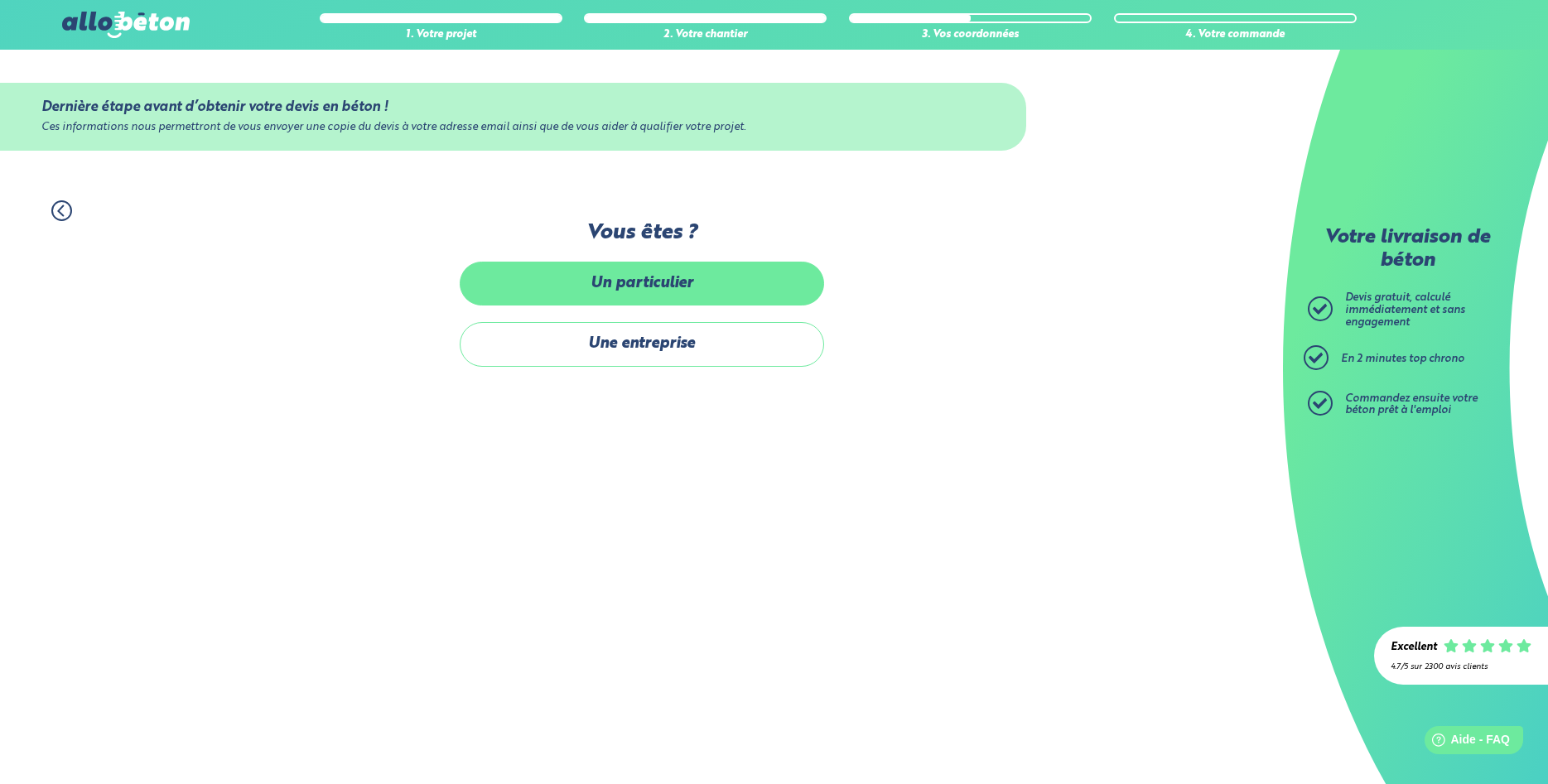
click at [626, 289] on label "Un particulier" at bounding box center [641, 283] width 364 height 44
click at [0, 0] on input "Un particulier" at bounding box center [0, 0] width 0 height 0
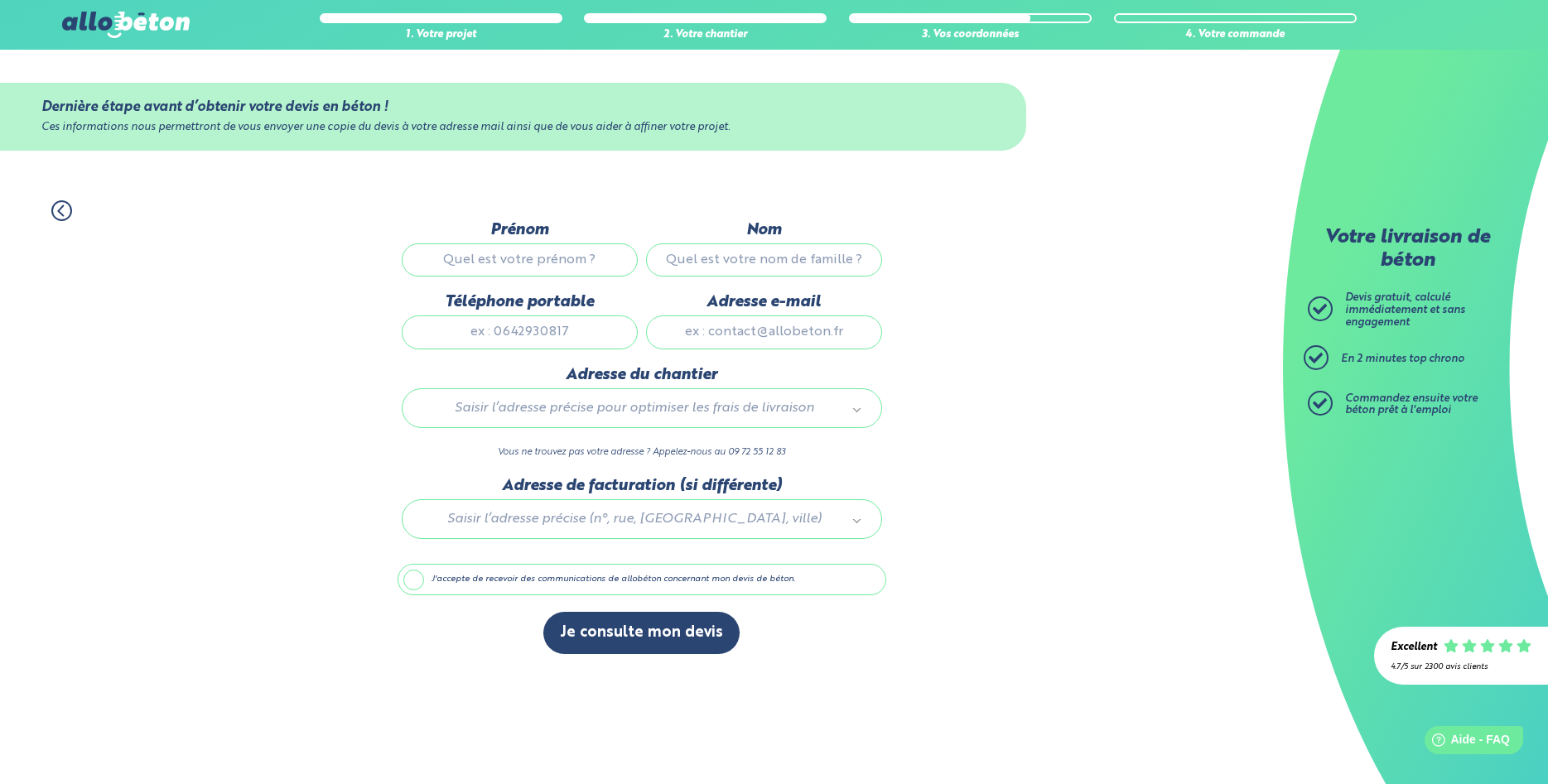
click at [547, 256] on input "Prénom" at bounding box center [519, 260] width 236 height 33
type input "[PERSON_NAME]"
type input "de swarte"
type input "0788974151"
type input "[EMAIL_ADDRESS][DOMAIN_NAME]"
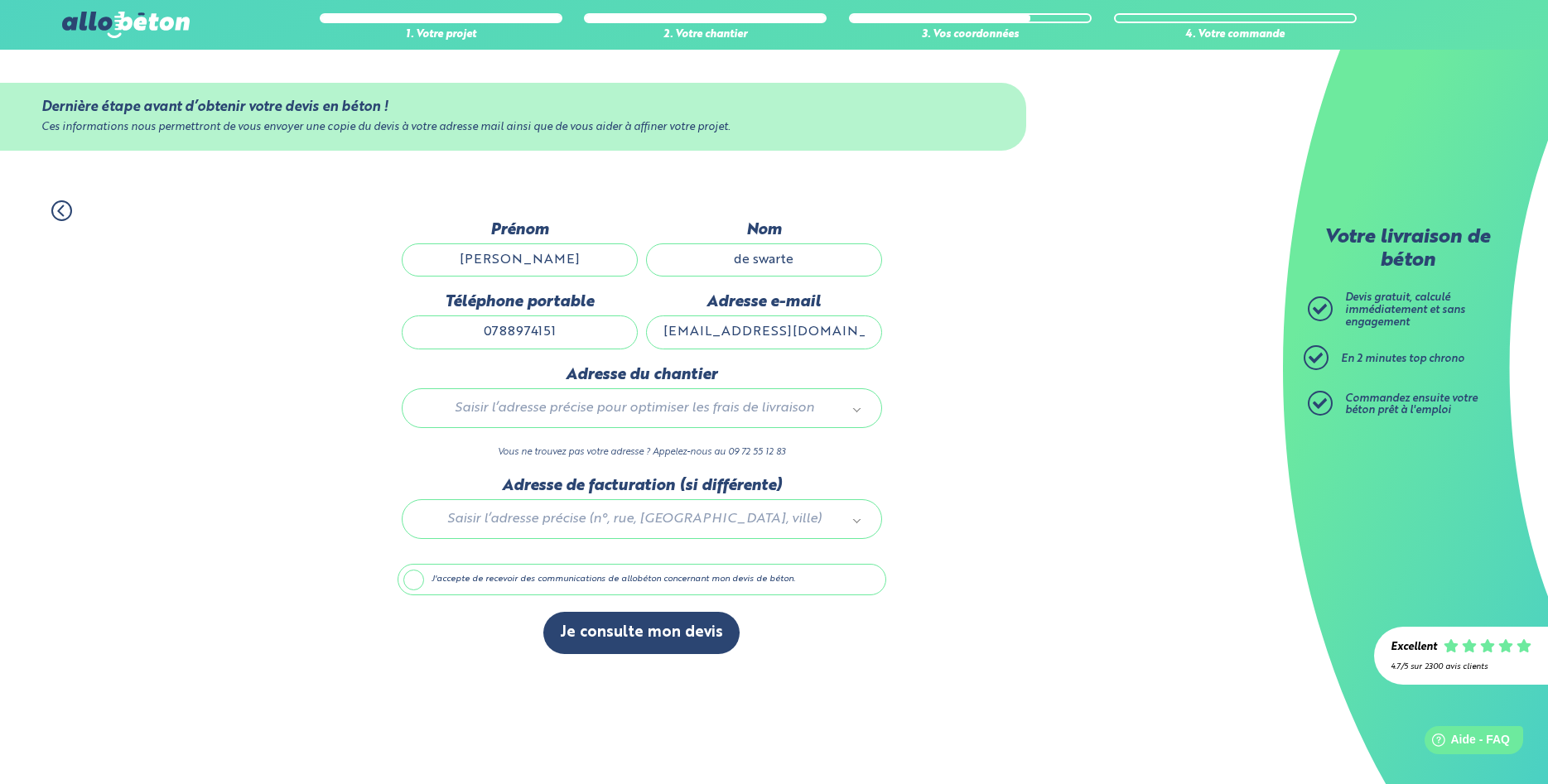
scroll to position [84, 0]
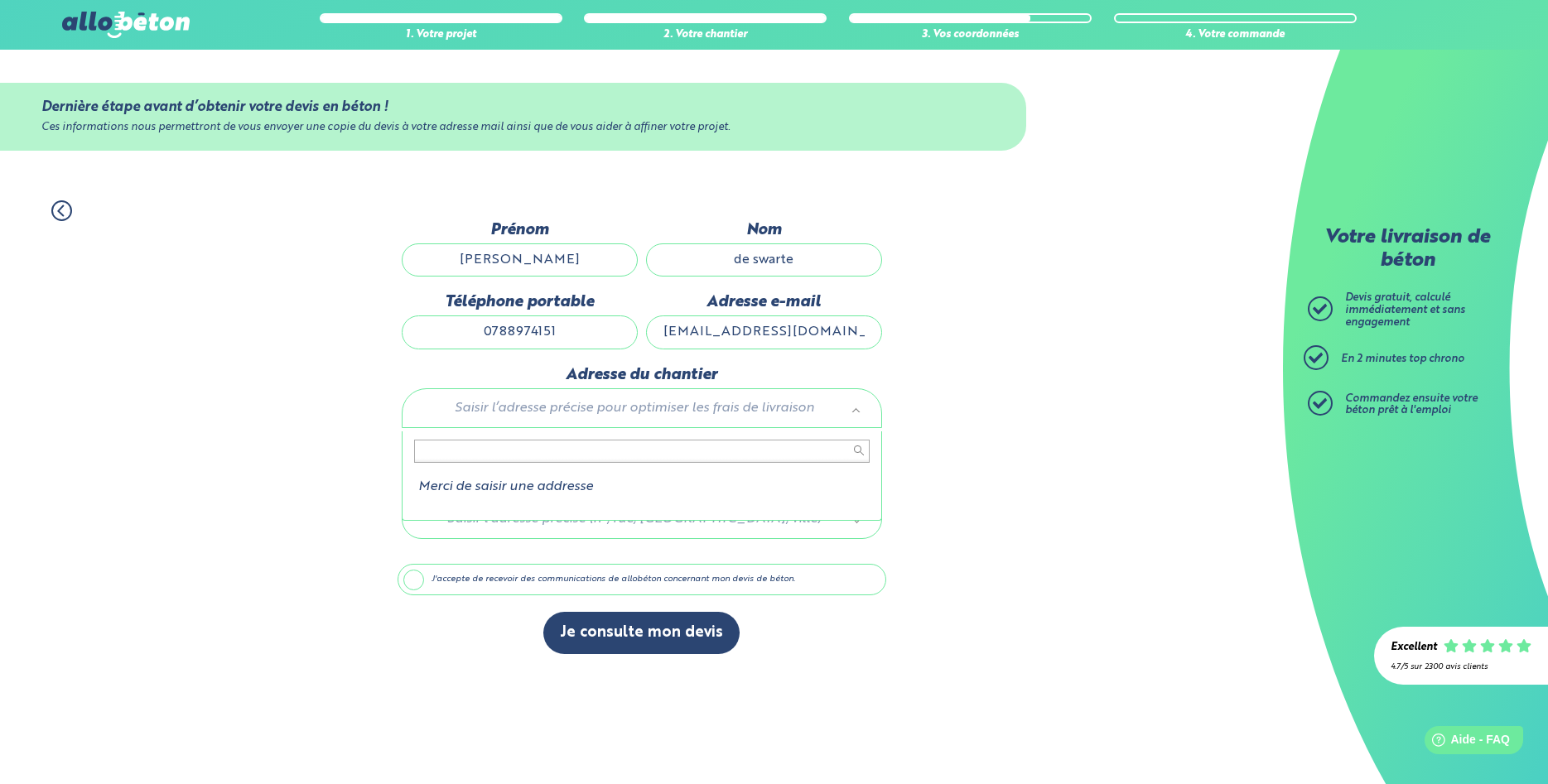
click at [564, 413] on body "09 72 55 12 83 Conseils et Appel Gratuits nos produits le béton prêt à l'emploi…" at bounding box center [774, 392] width 1548 height 784
click at [660, 458] on input "text" at bounding box center [641, 452] width 456 height 23
paste input "[STREET_ADDRESS]"
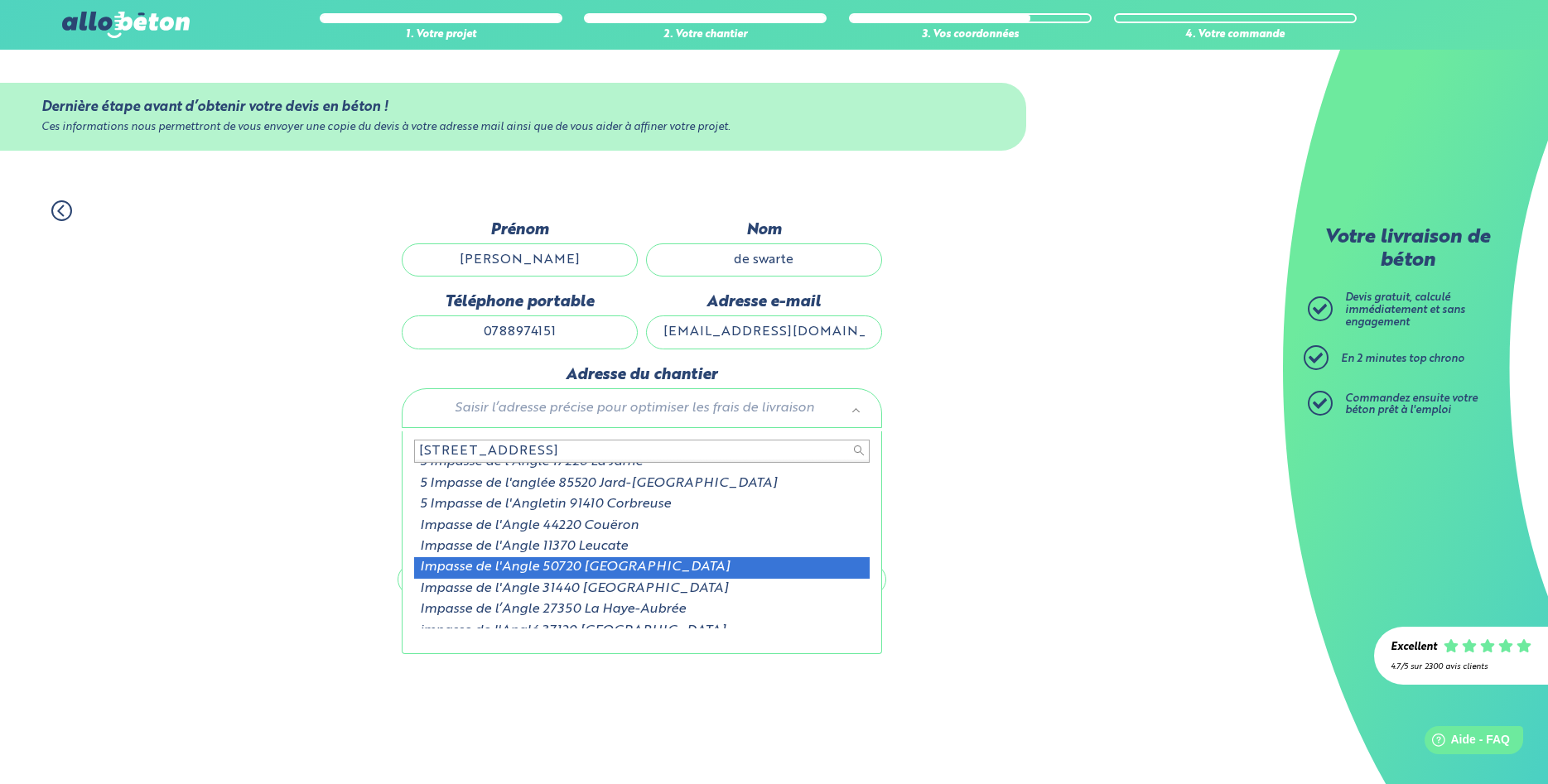
scroll to position [0, 0]
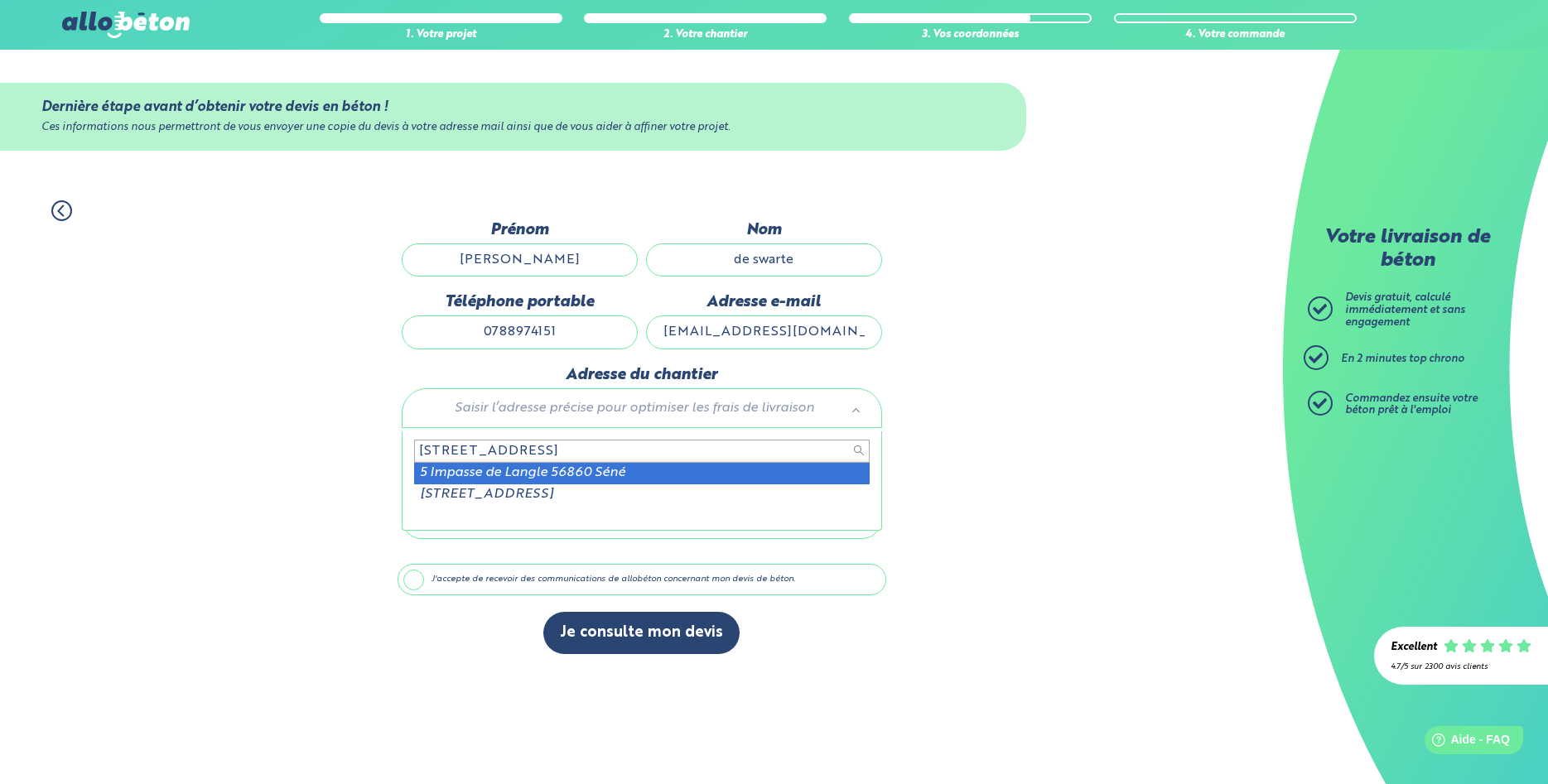
type input "[STREET_ADDRESS]"
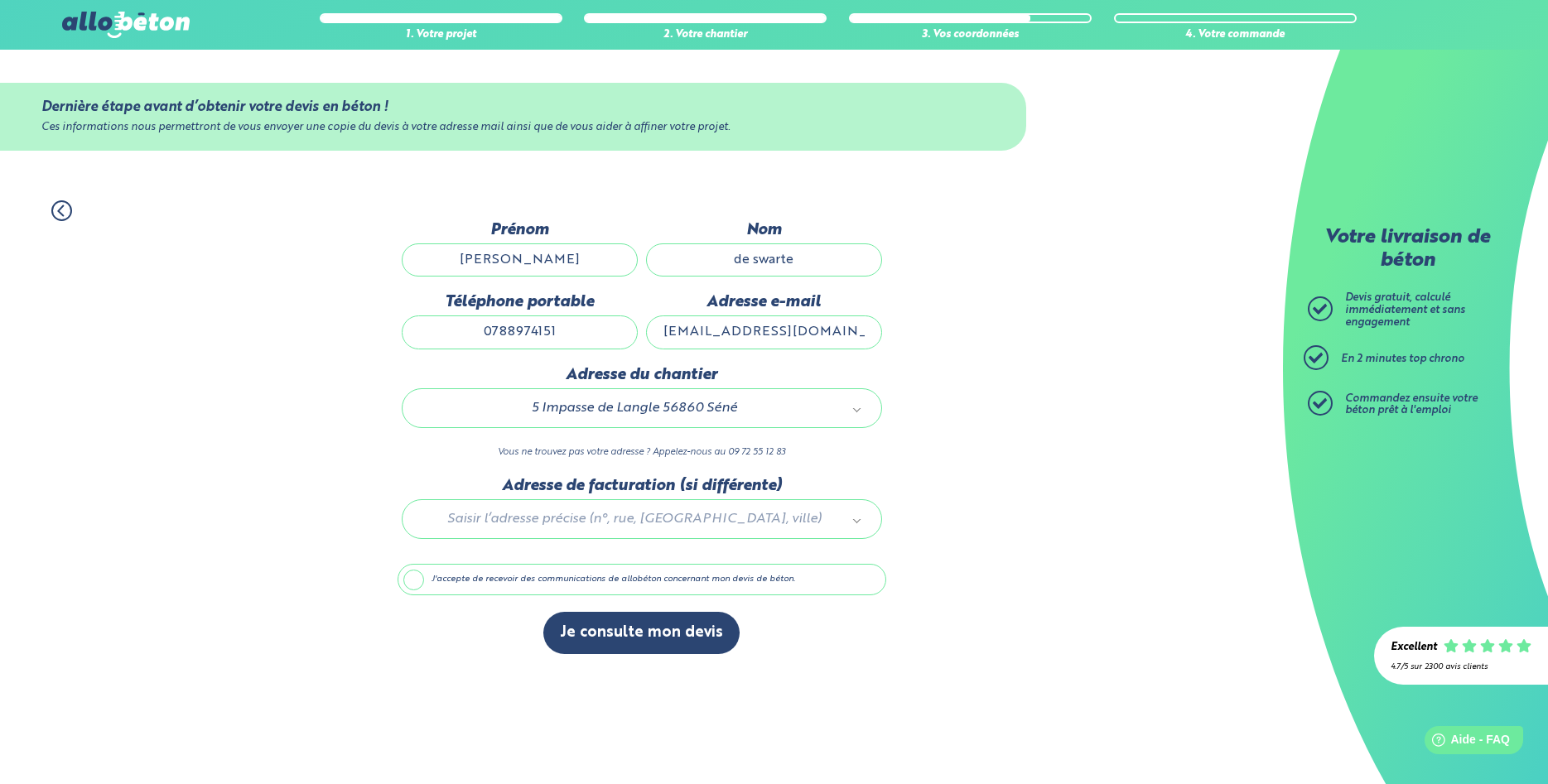
click at [524, 585] on label "J'accepte de recevoir des communications de allobéton concernant mon devis de b…" at bounding box center [641, 579] width 489 height 31
click at [0, 0] on input "J'accepte de recevoir des communications de allobéton concernant mon devis de b…" at bounding box center [0, 0] width 0 height 0
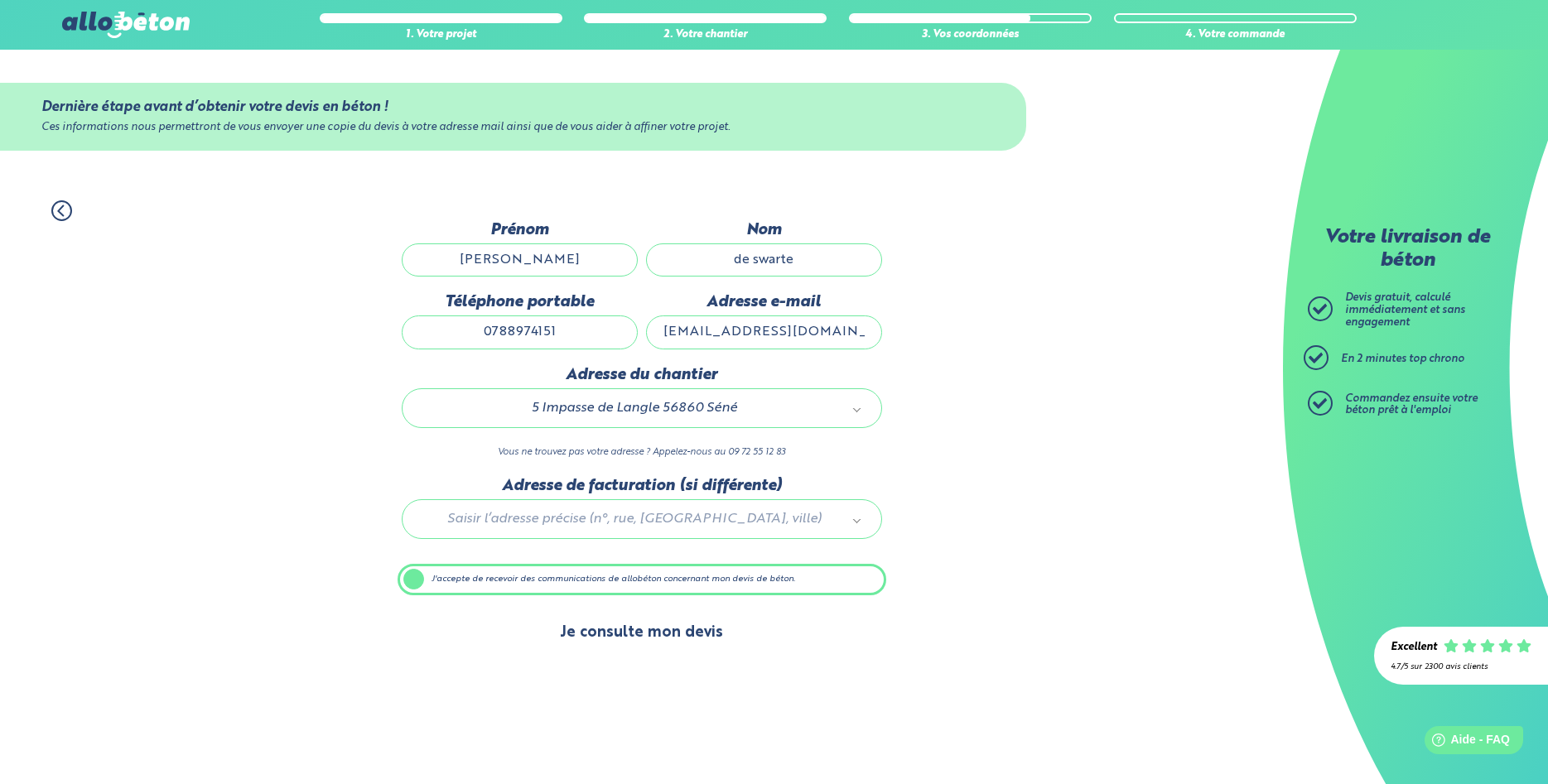
click at [608, 647] on button "Je consulte mon devis" at bounding box center [641, 632] width 196 height 42
